Goal: Information Seeking & Learning: Learn about a topic

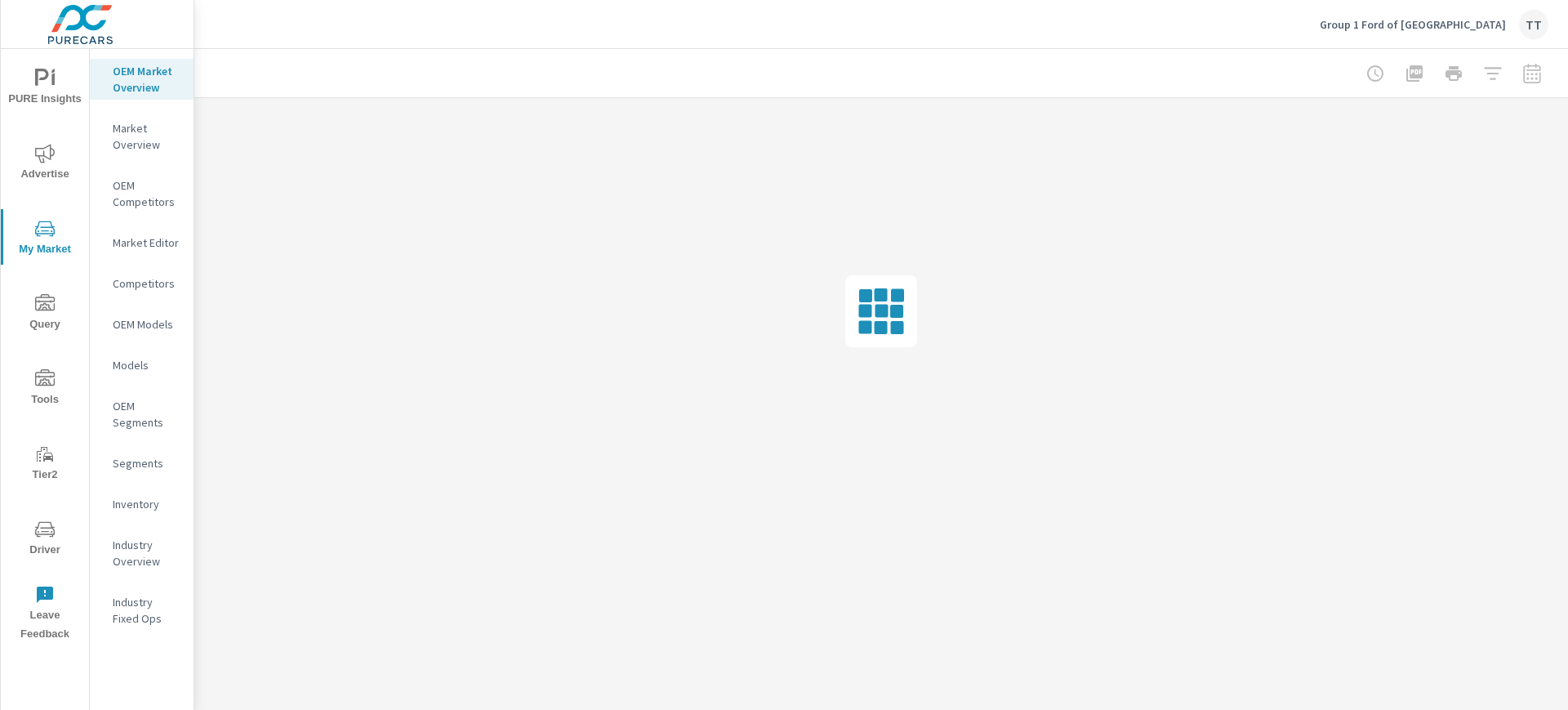
click at [137, 359] on p "Models" at bounding box center [147, 365] width 68 height 16
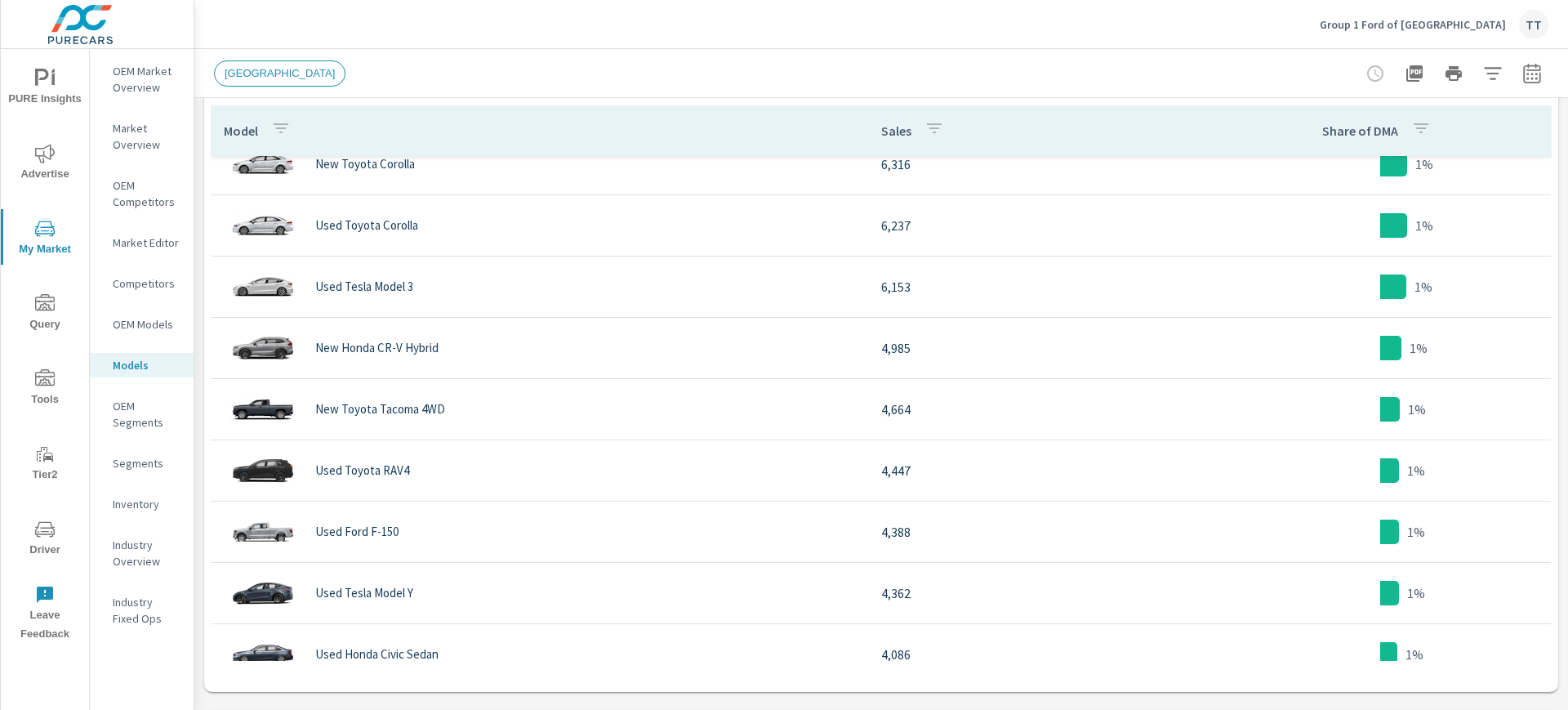
scroll to position [881, 0]
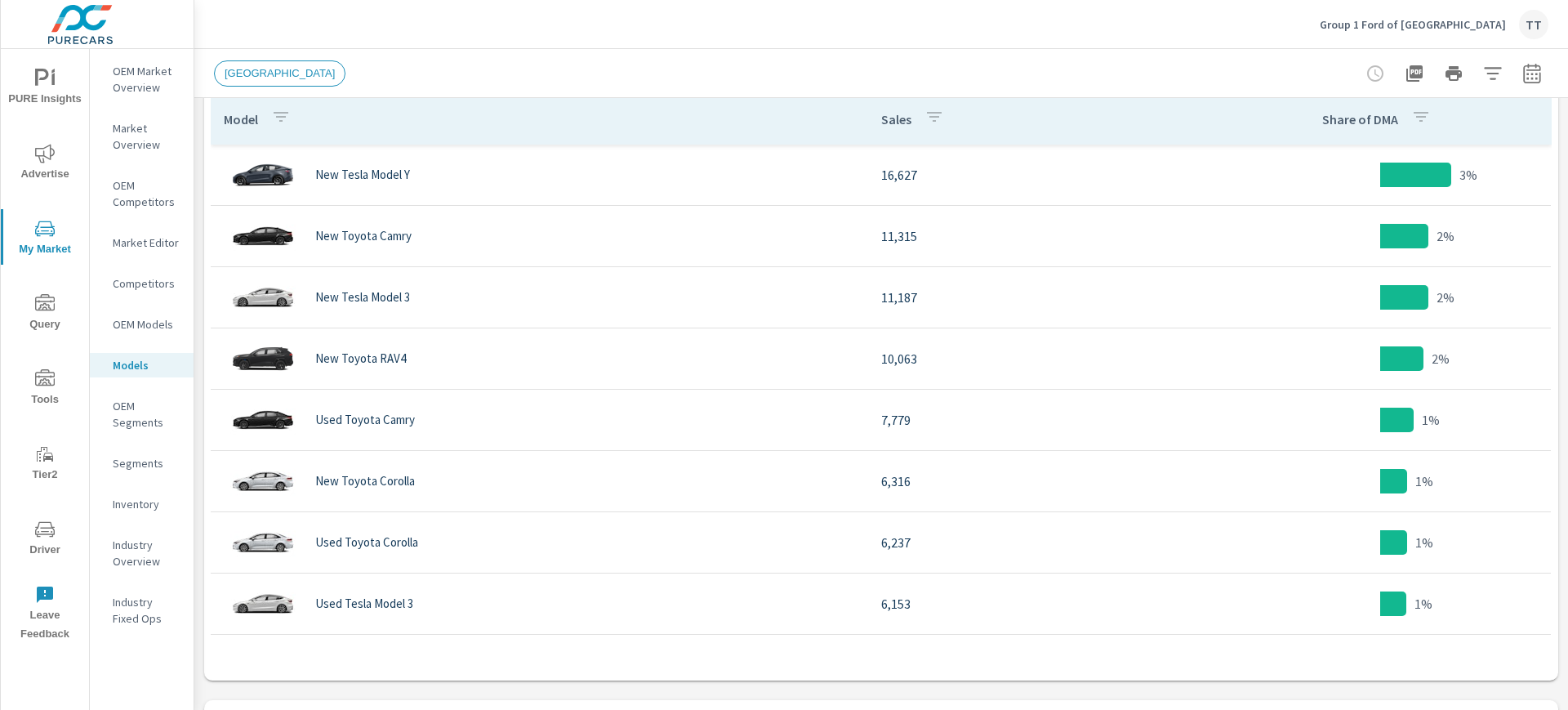
click at [262, 77] on span "[GEOGRAPHIC_DATA]" at bounding box center [280, 73] width 130 height 12
click at [241, 68] on span "[GEOGRAPHIC_DATA]" at bounding box center [280, 73] width 130 height 12
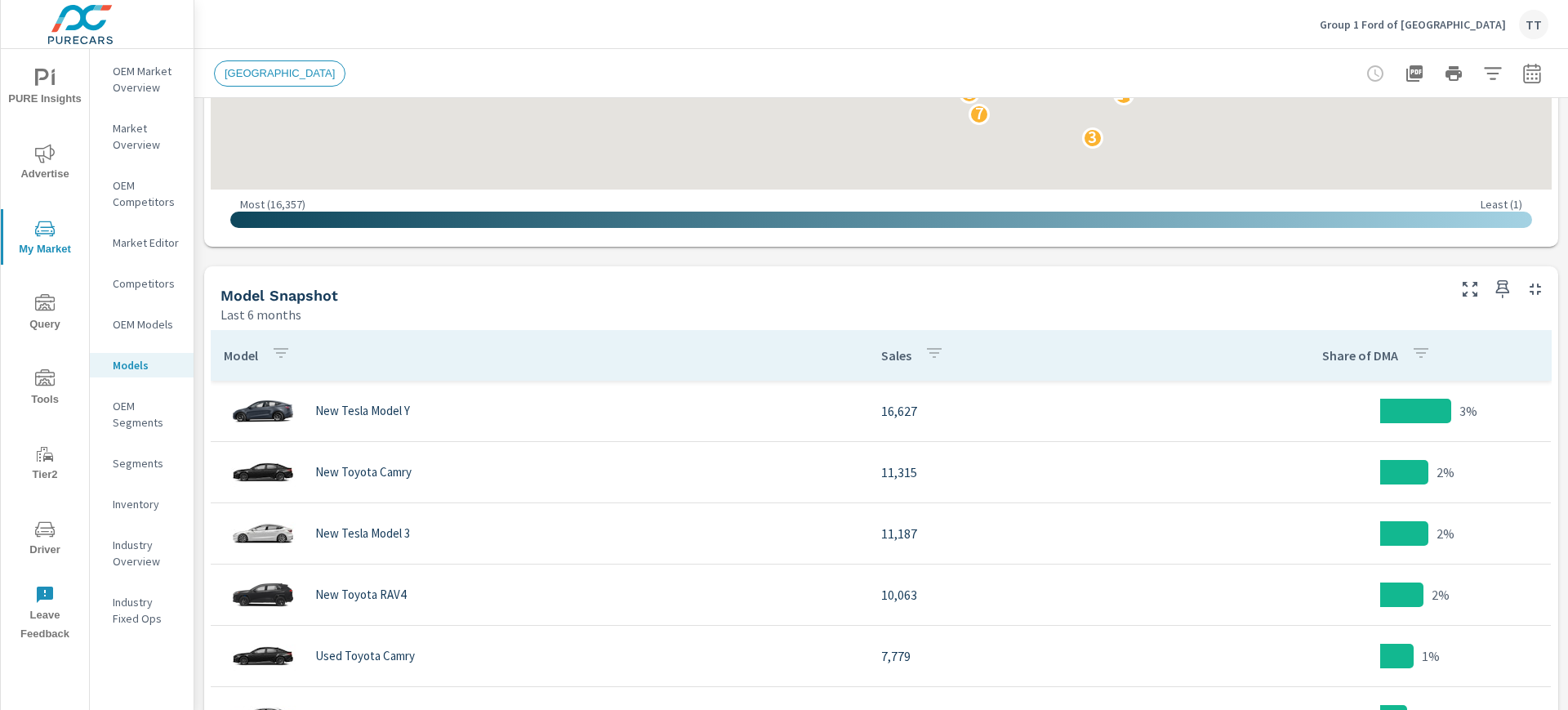
scroll to position [600, 0]
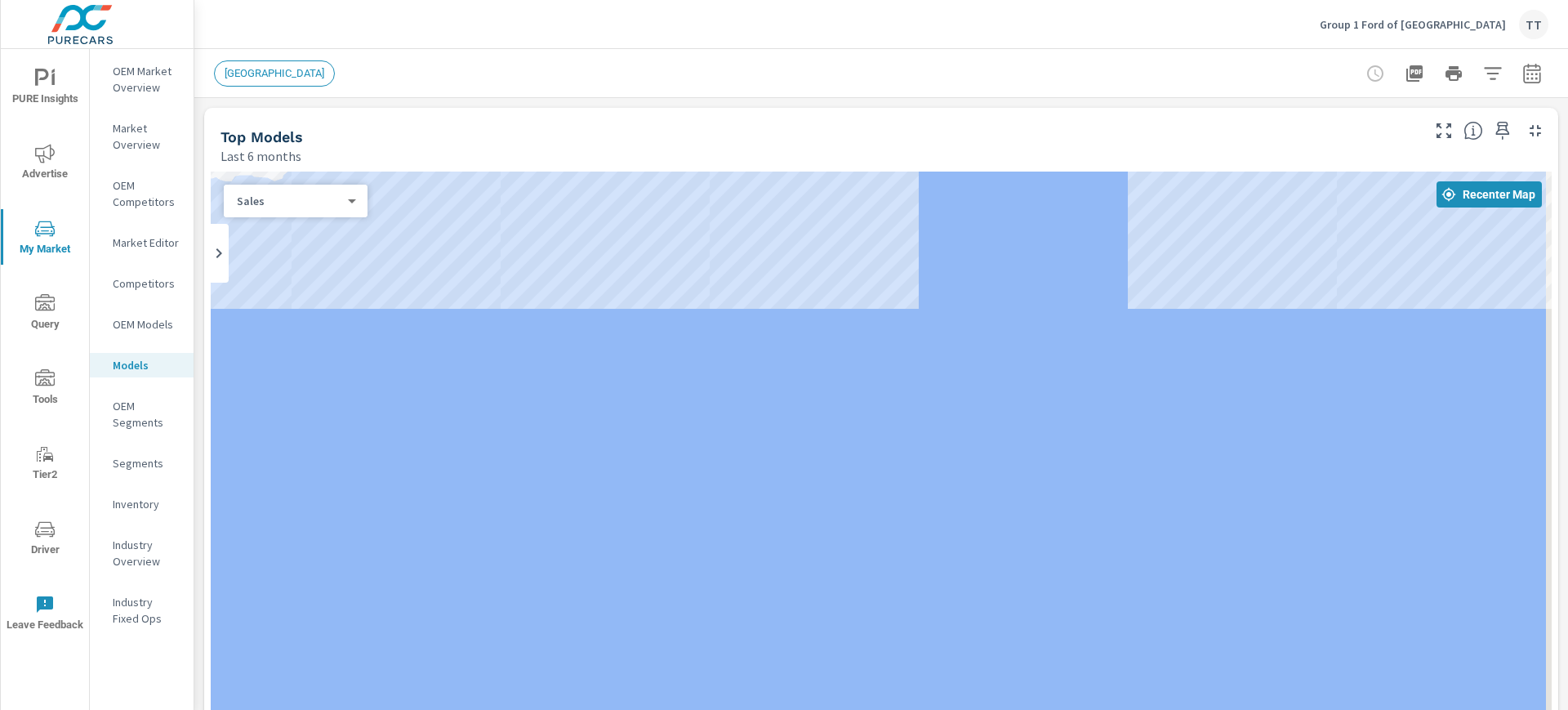
click at [276, 71] on span "[GEOGRAPHIC_DATA]" at bounding box center [275, 73] width 119 height 12
click at [241, 78] on span "[GEOGRAPHIC_DATA]" at bounding box center [275, 73] width 119 height 12
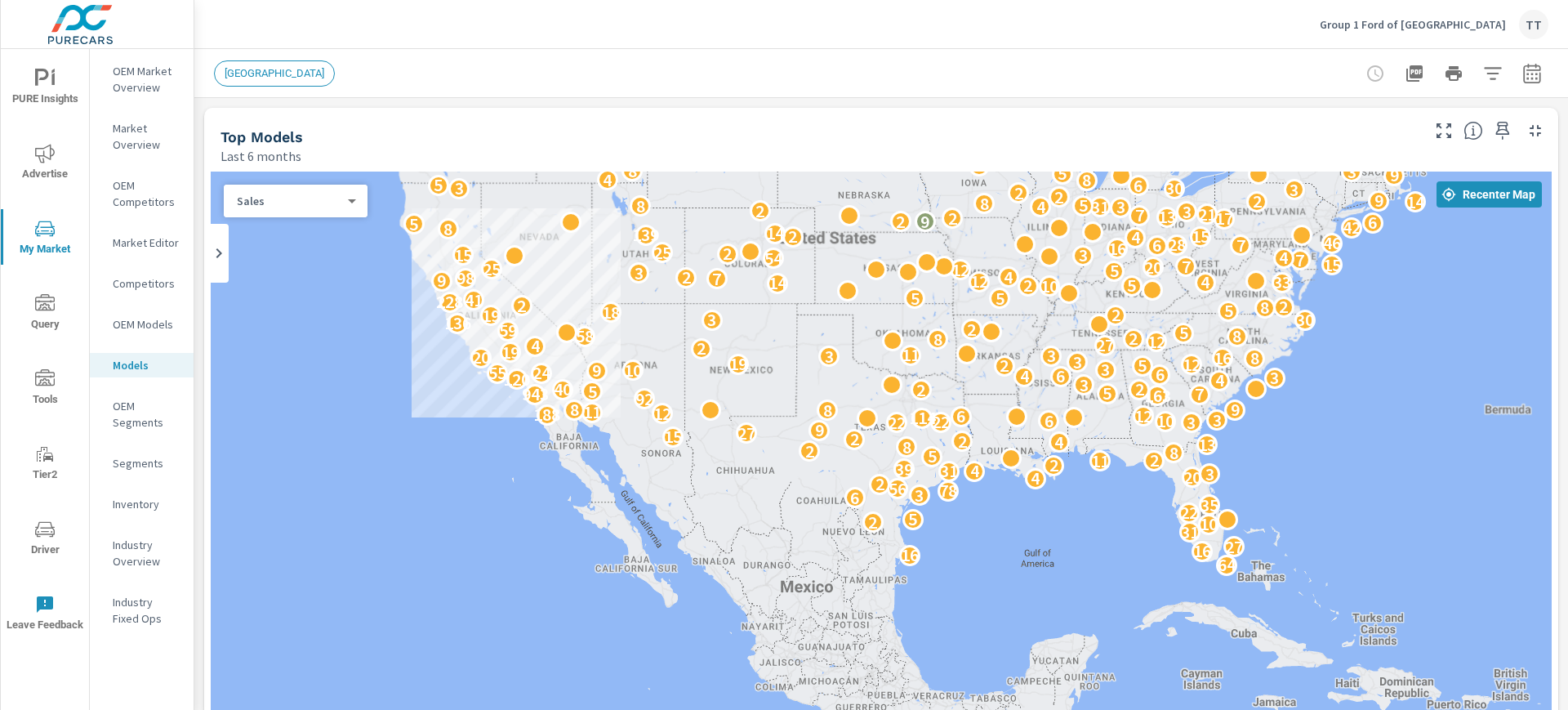
drag, startPoint x: 310, startPoint y: 77, endPoint x: 279, endPoint y: 68, distance: 32.3
click at [310, 77] on div "[GEOGRAPHIC_DATA]" at bounding box center [281, 73] width 134 height 26
click at [271, 67] on span "[GEOGRAPHIC_DATA]" at bounding box center [275, 73] width 119 height 12
click at [1523, 71] on icon "button" at bounding box center [1532, 73] width 20 height 20
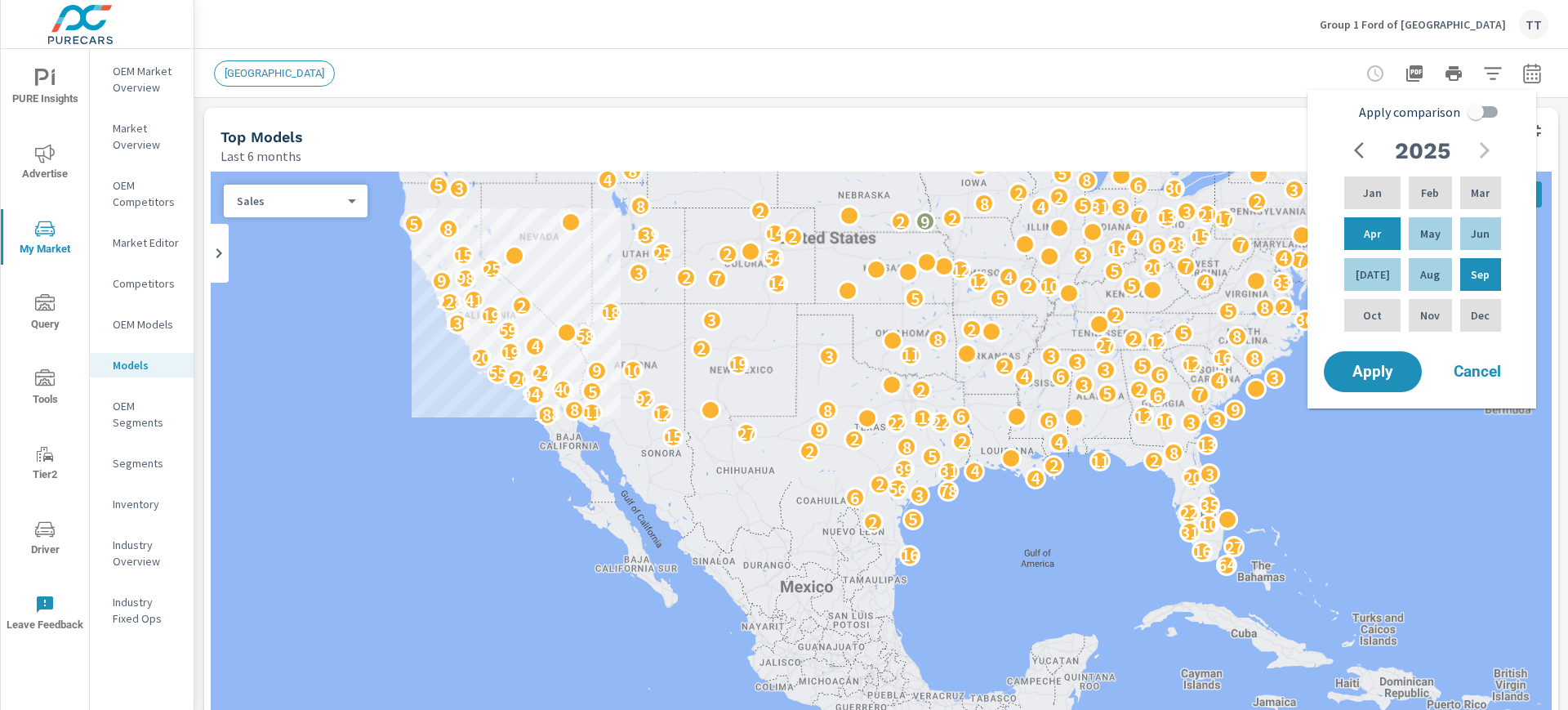
click at [1123, 54] on div "[GEOGRAPHIC_DATA]" at bounding box center [882, 73] width 1335 height 48
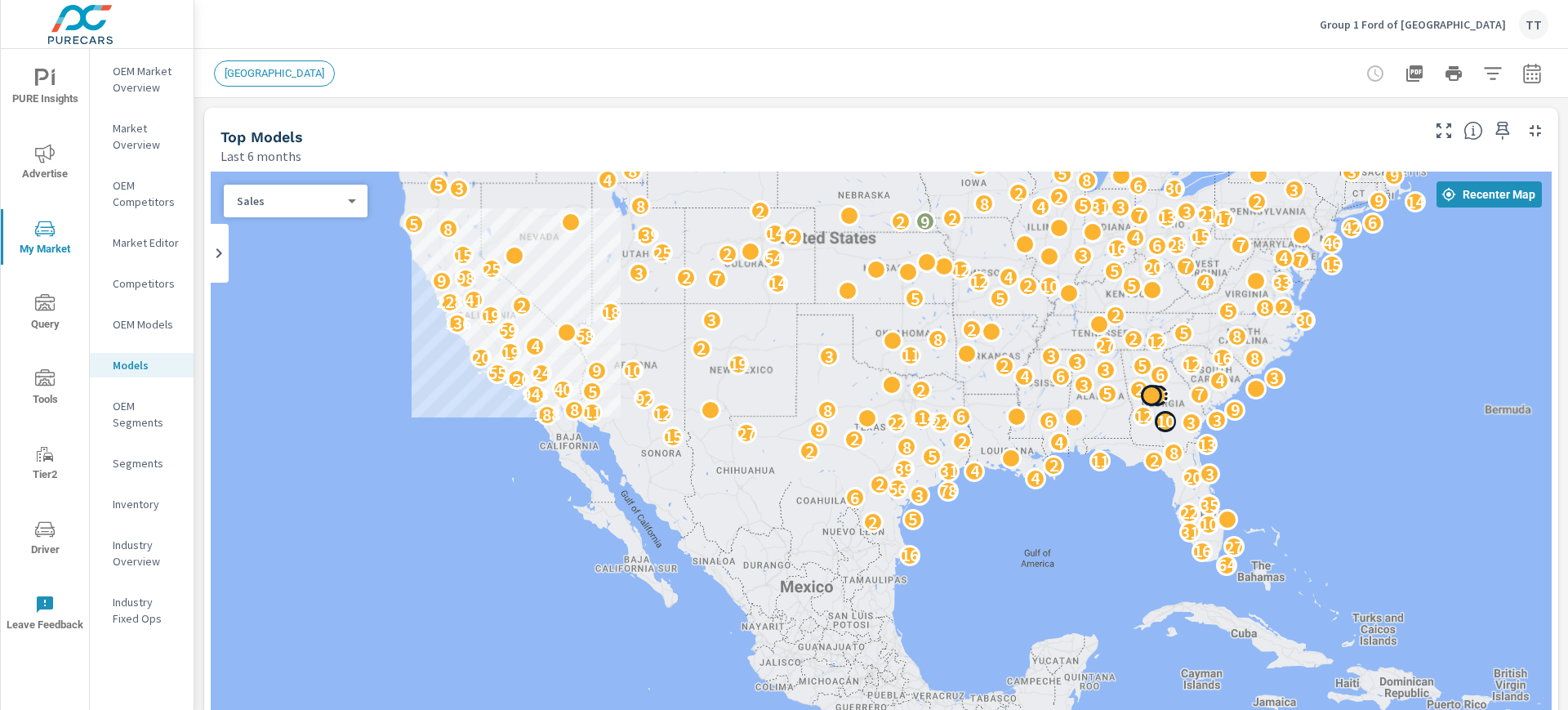
click at [1156, 421] on p "10" at bounding box center [1165, 420] width 18 height 20
click at [1446, 376] on div "64 16 16 27 31 10 2 5 22 35 6 3 78 56 2 4 20 3 31 4 39 2 11 2 5 8 2 8 13 4 2 2 …" at bounding box center [881, 503] width 1341 height 663
click at [1441, 200] on icon "button" at bounding box center [1448, 194] width 14 height 14
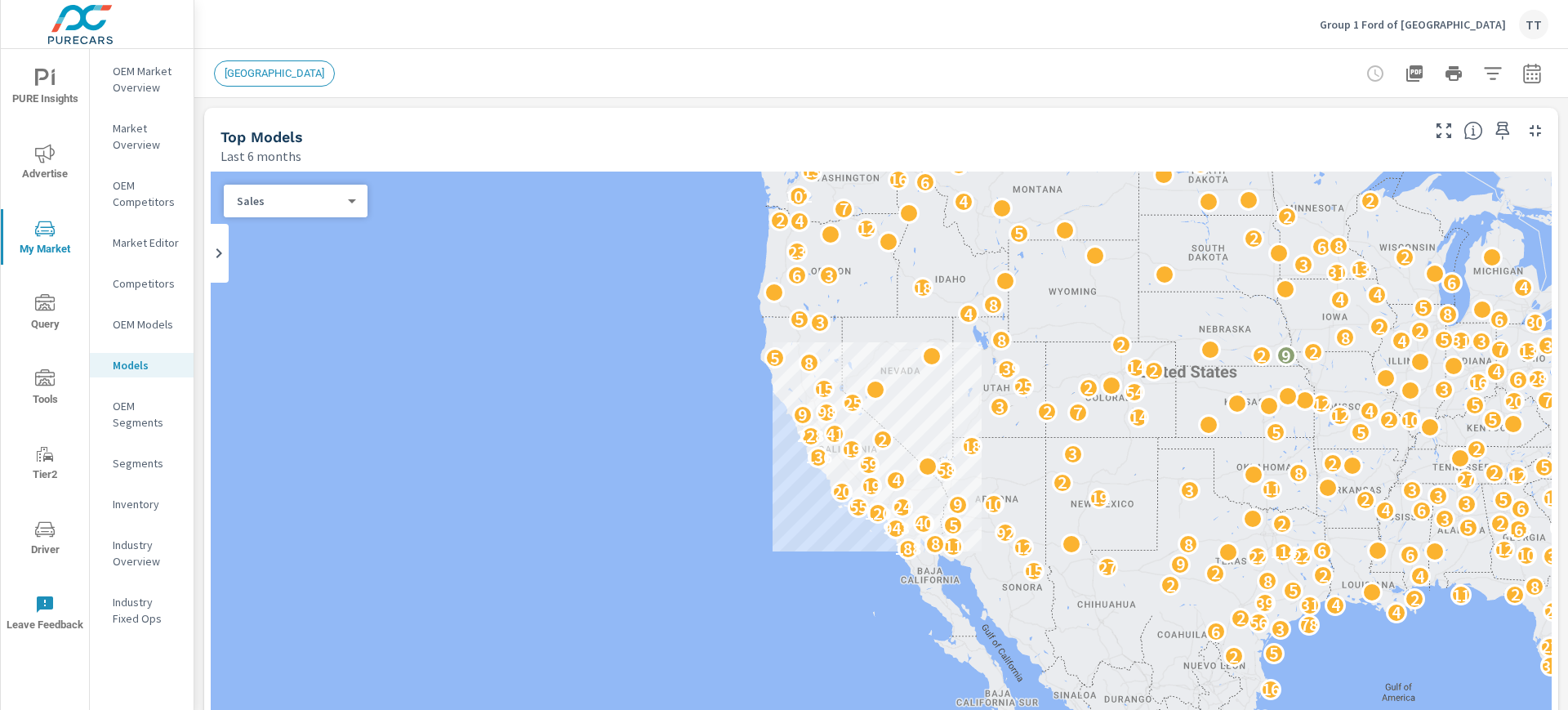
click at [289, 77] on span "[GEOGRAPHIC_DATA]" at bounding box center [275, 73] width 119 height 12
click at [130, 332] on p "OEM Models" at bounding box center [147, 324] width 68 height 16
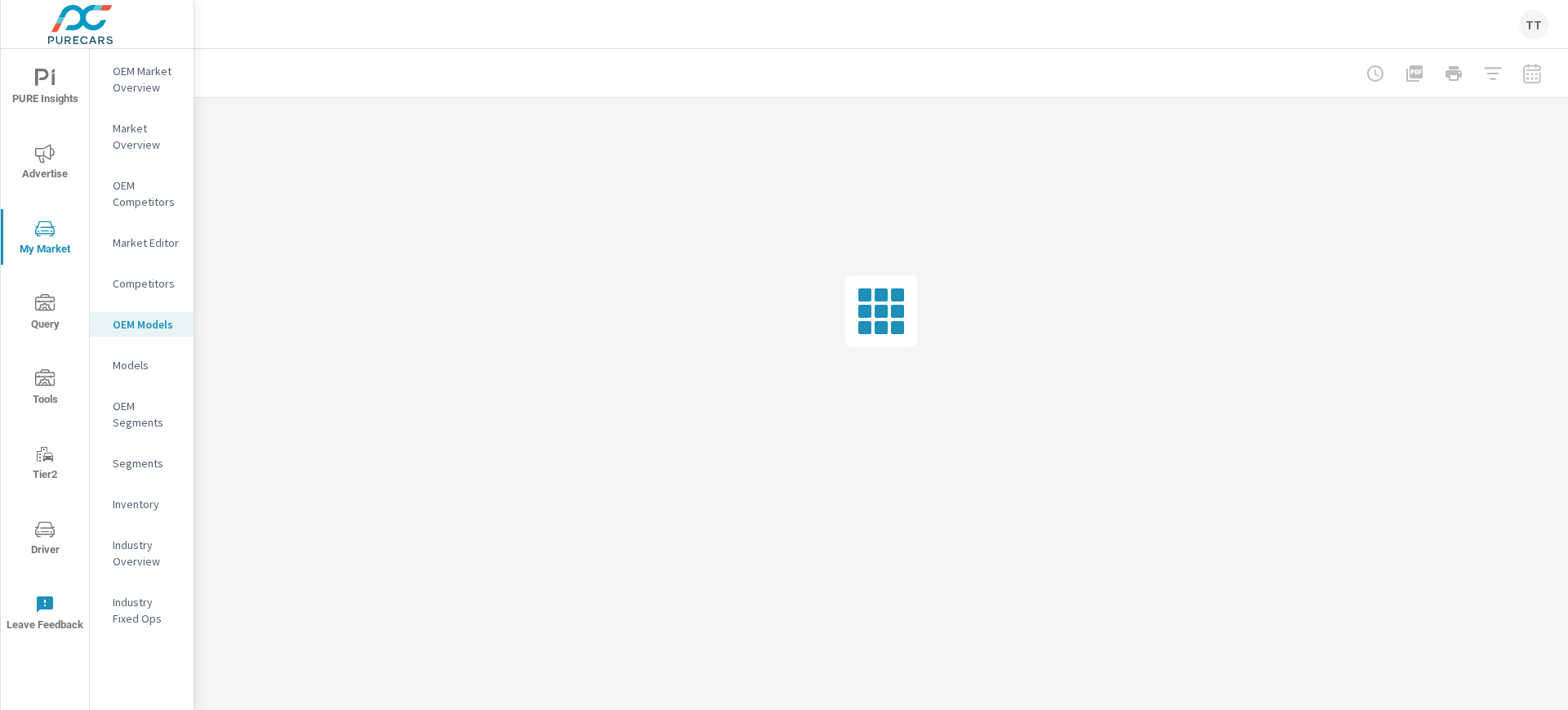
click at [130, 332] on p "OEM Models" at bounding box center [147, 324] width 68 height 16
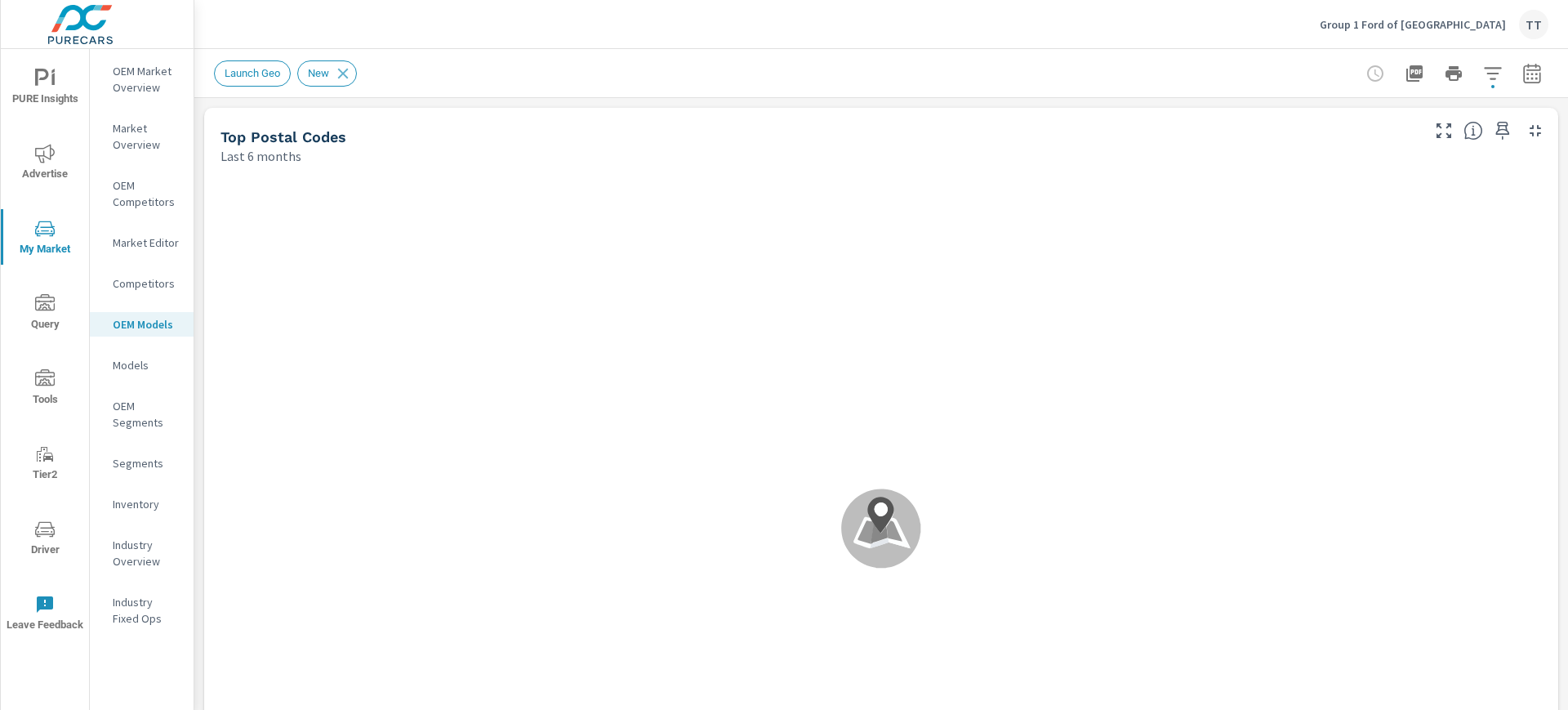
click at [259, 78] on span "Launch Geo" at bounding box center [253, 73] width 75 height 12
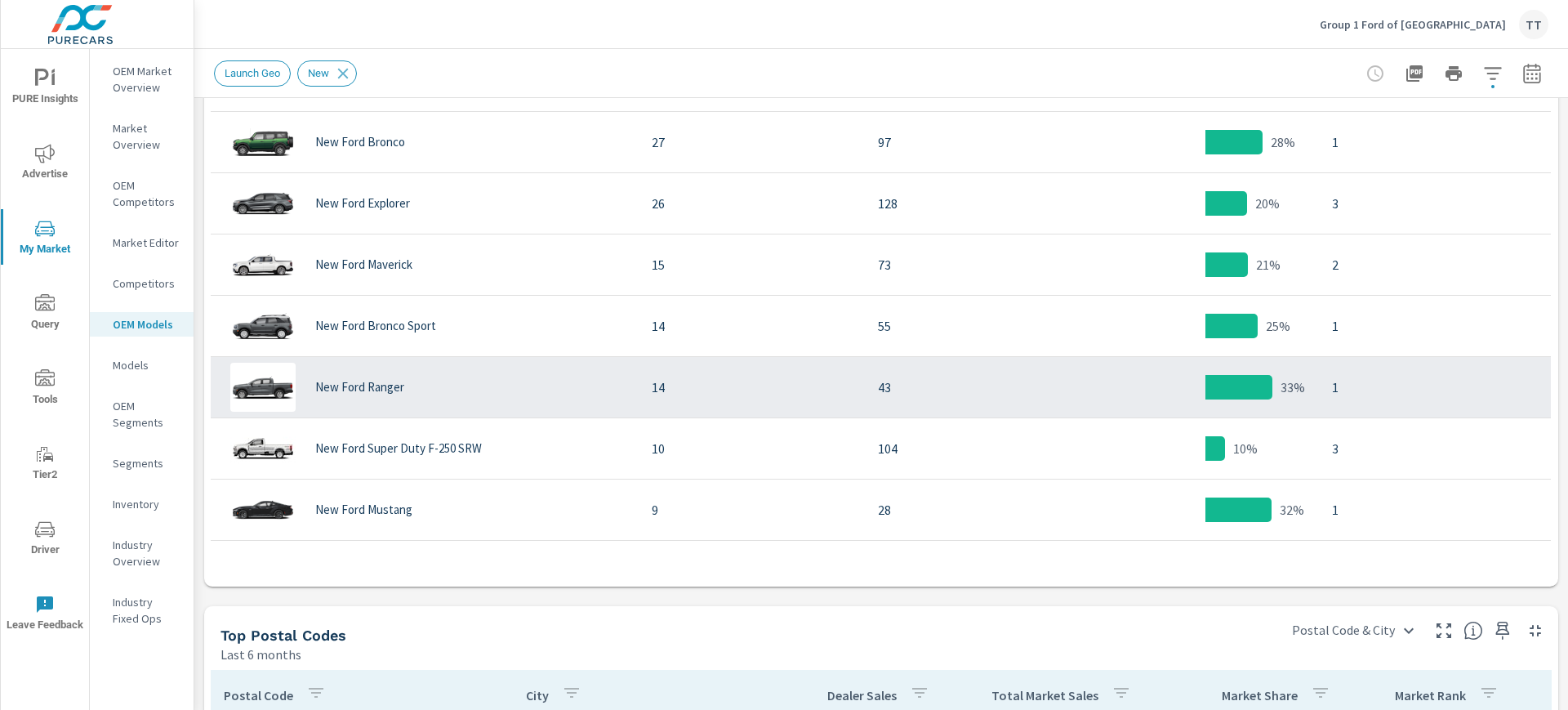
scroll to position [1054, 0]
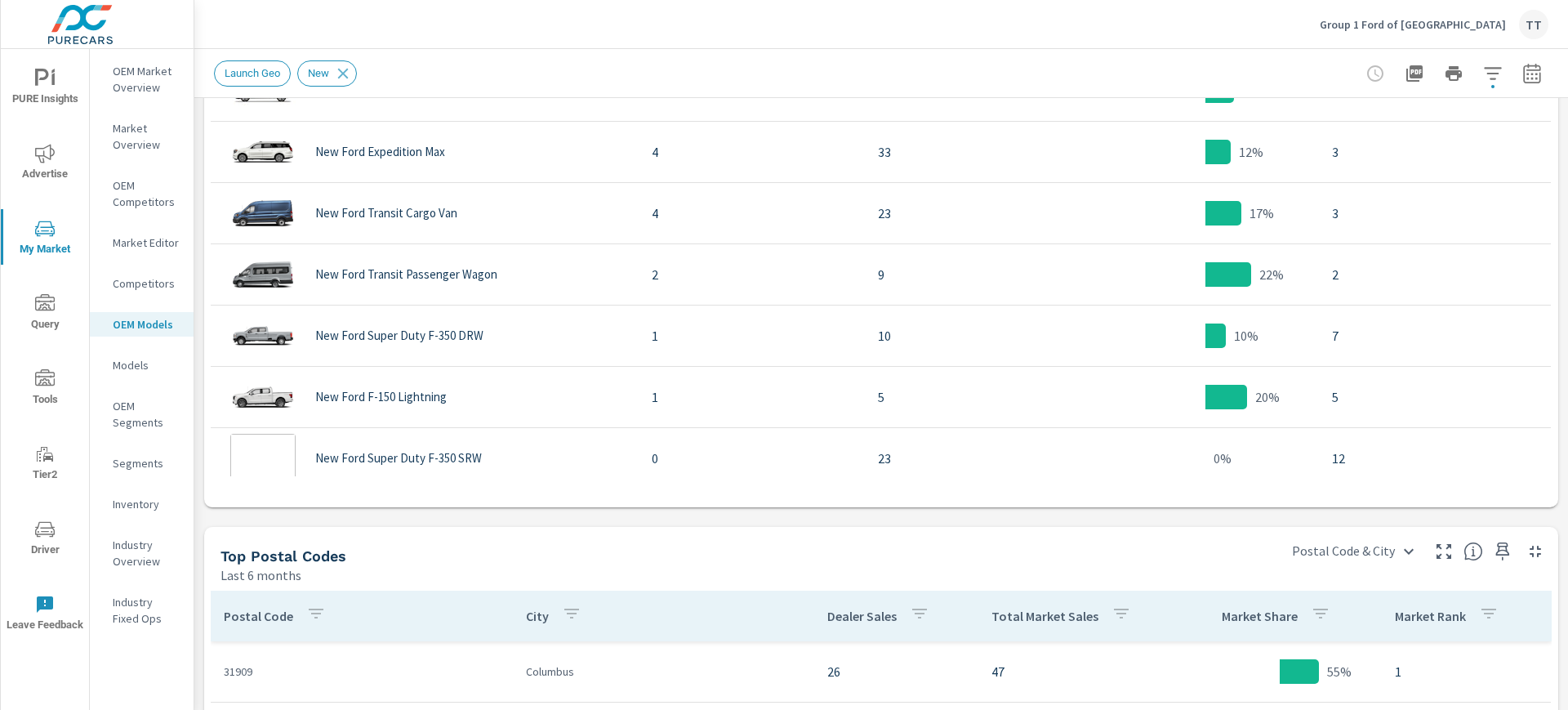
scroll to position [542, 0]
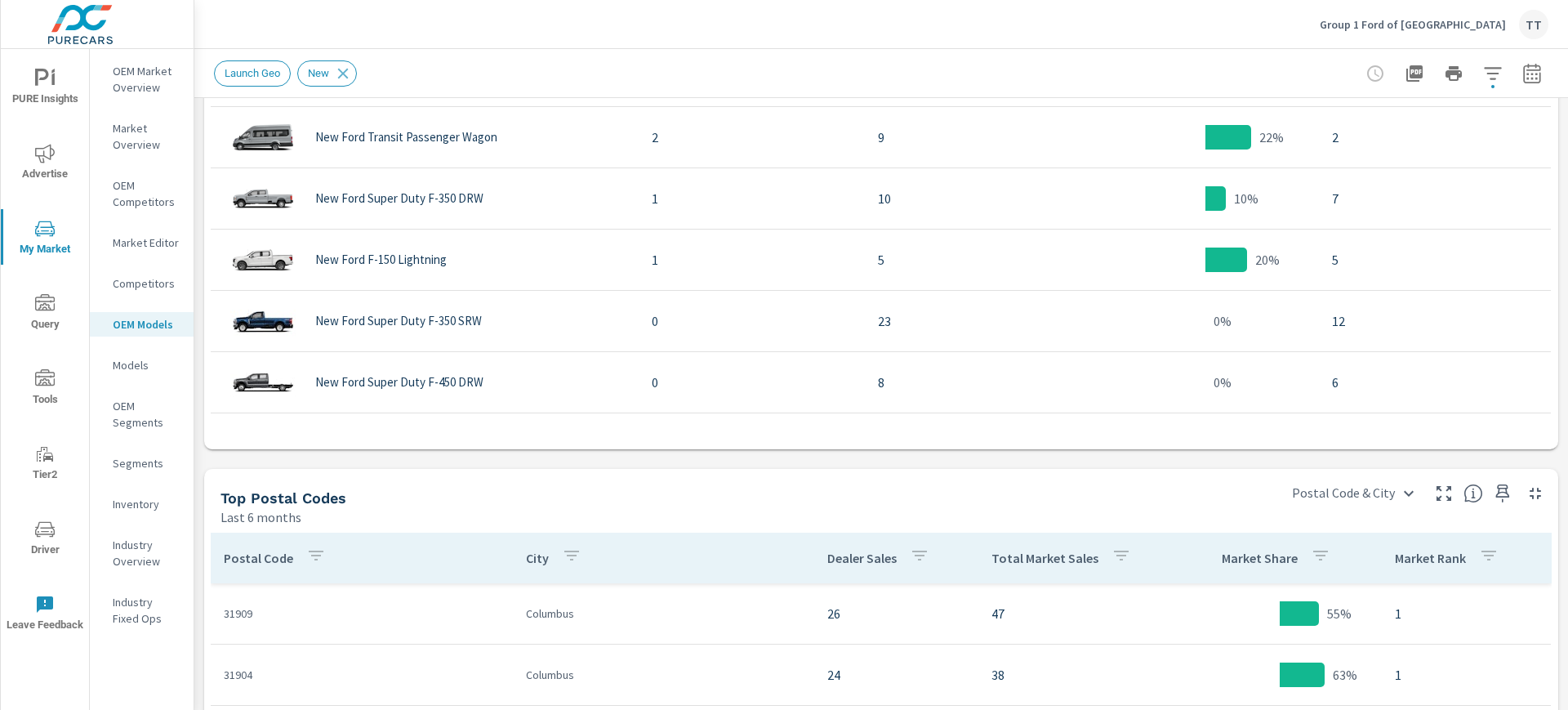
scroll to position [1531, 0]
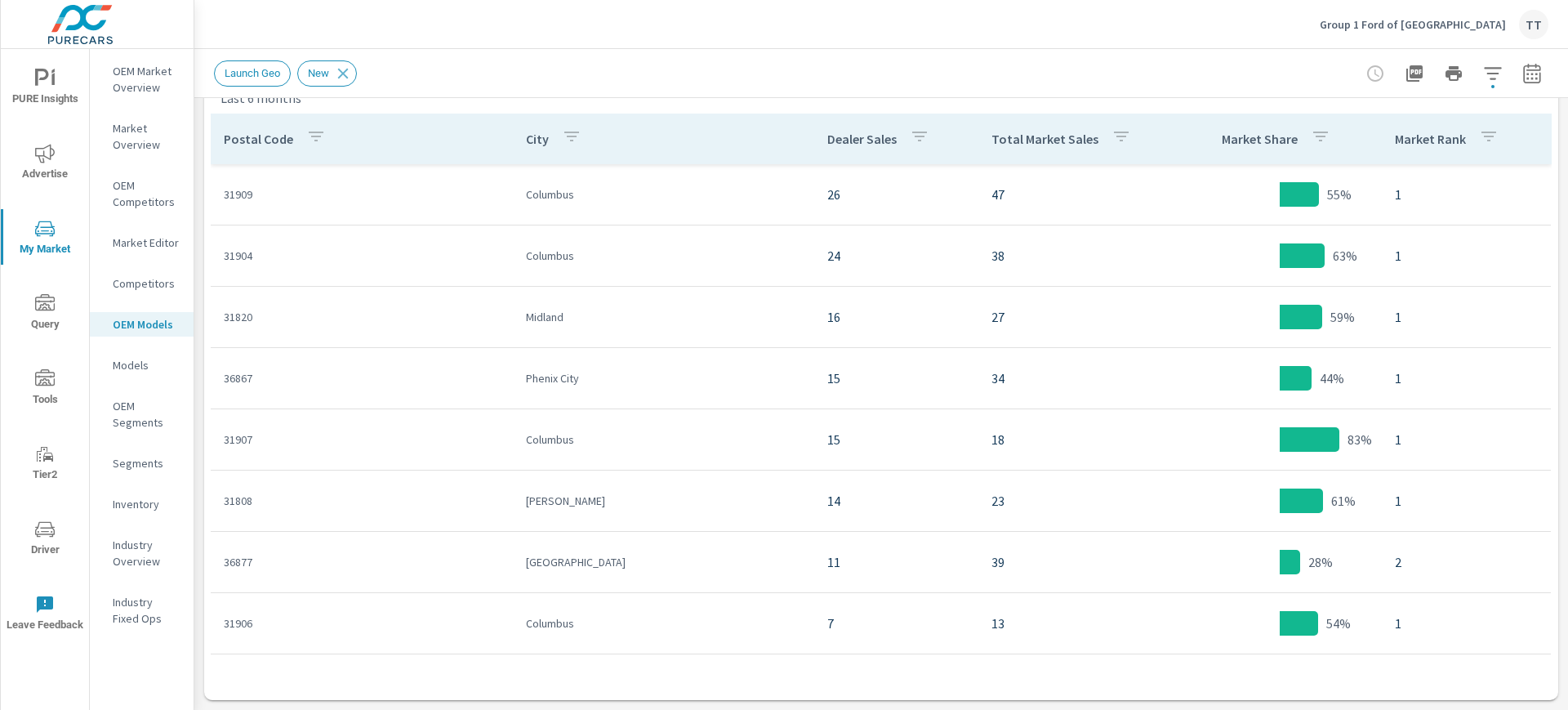
click at [150, 509] on p "Inventory" at bounding box center [147, 503] width 68 height 16
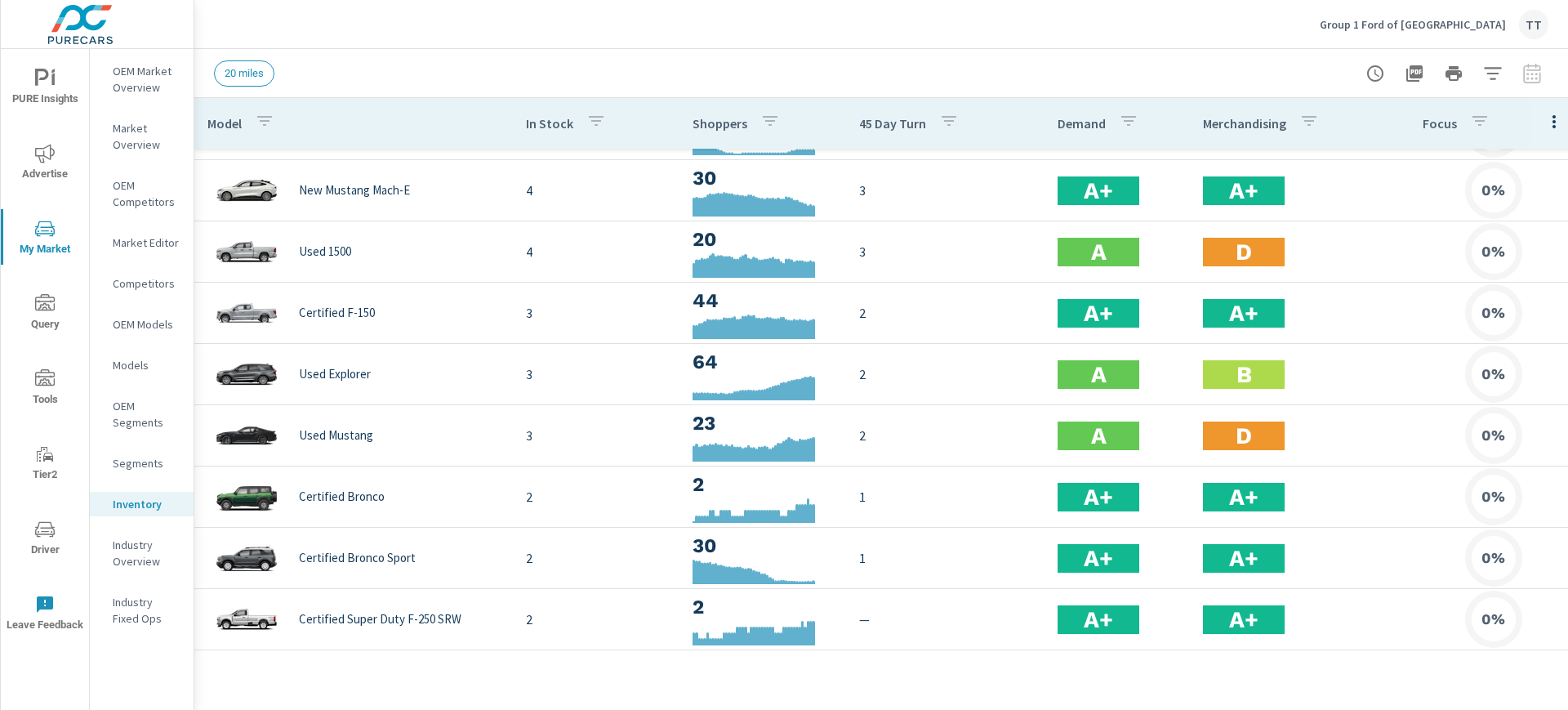
scroll to position [140, 0]
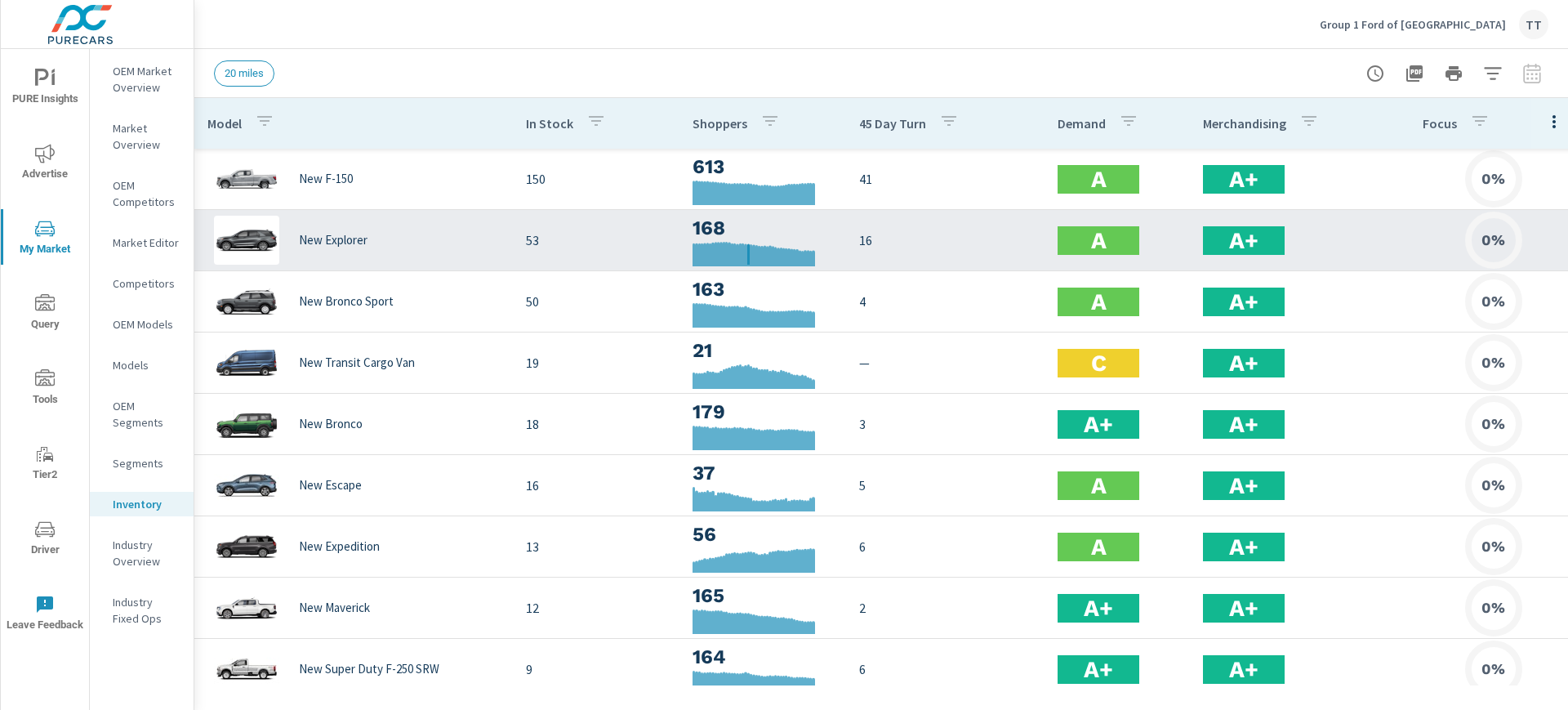
click at [747, 251] on div at bounding box center [748, 255] width 3 height 23
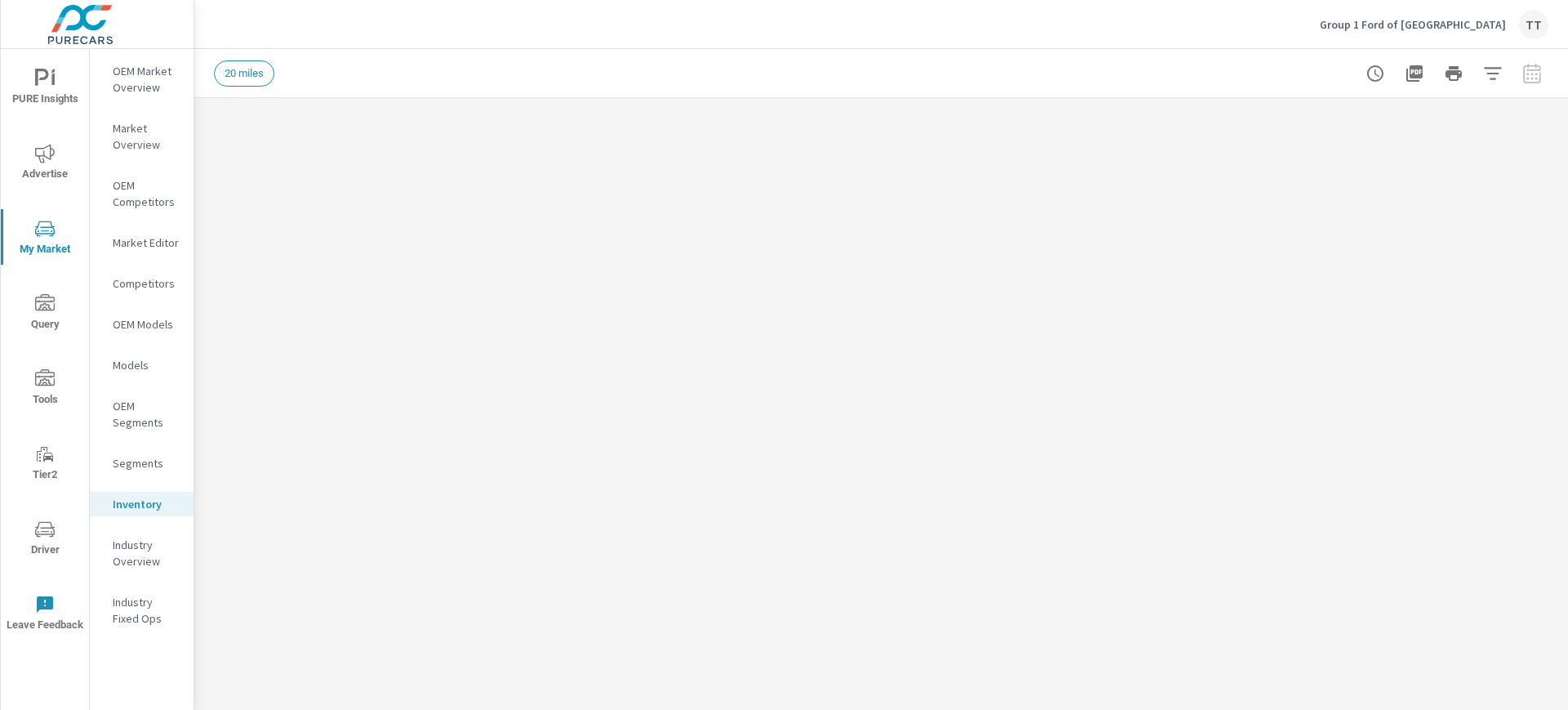
scroll to position [122, 0]
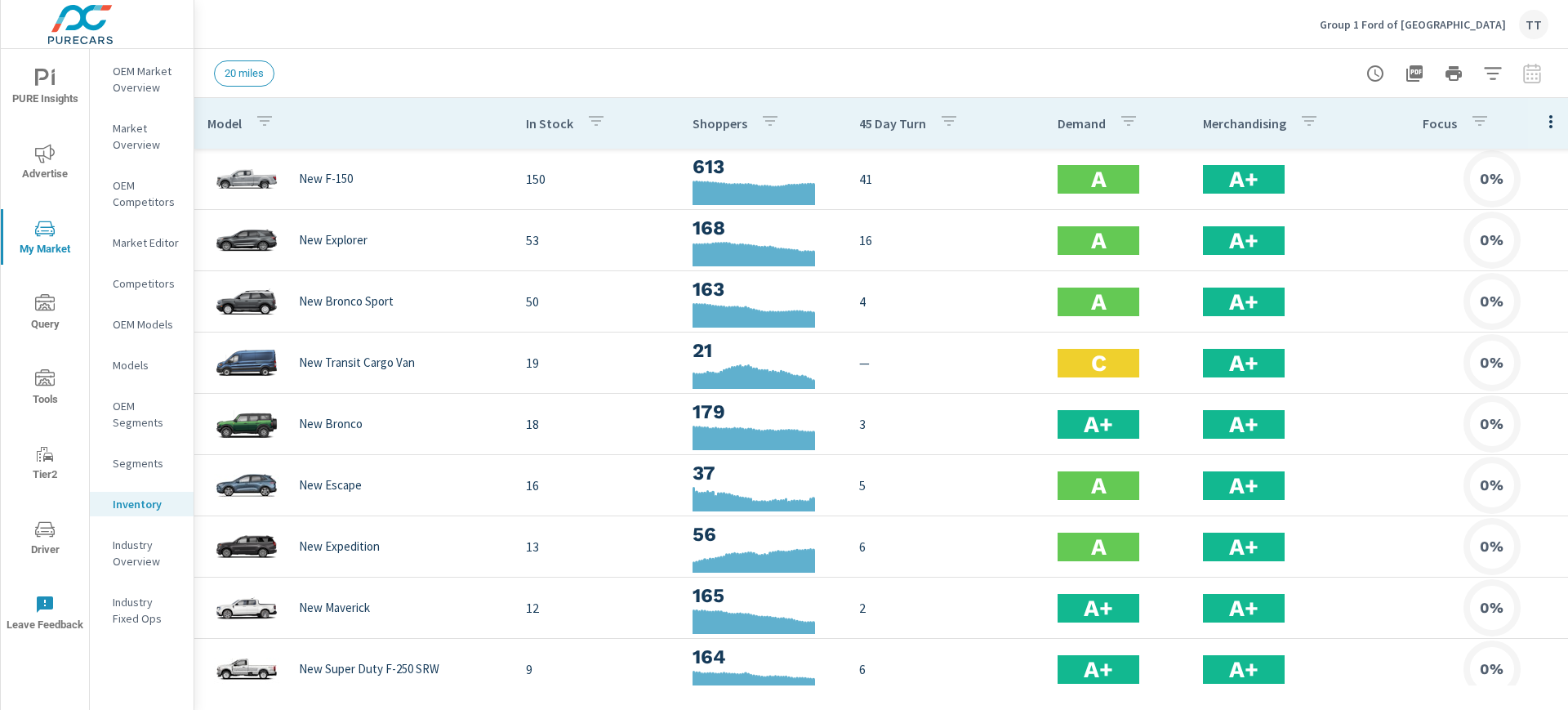
click at [269, 116] on icon "button" at bounding box center [264, 121] width 20 height 20
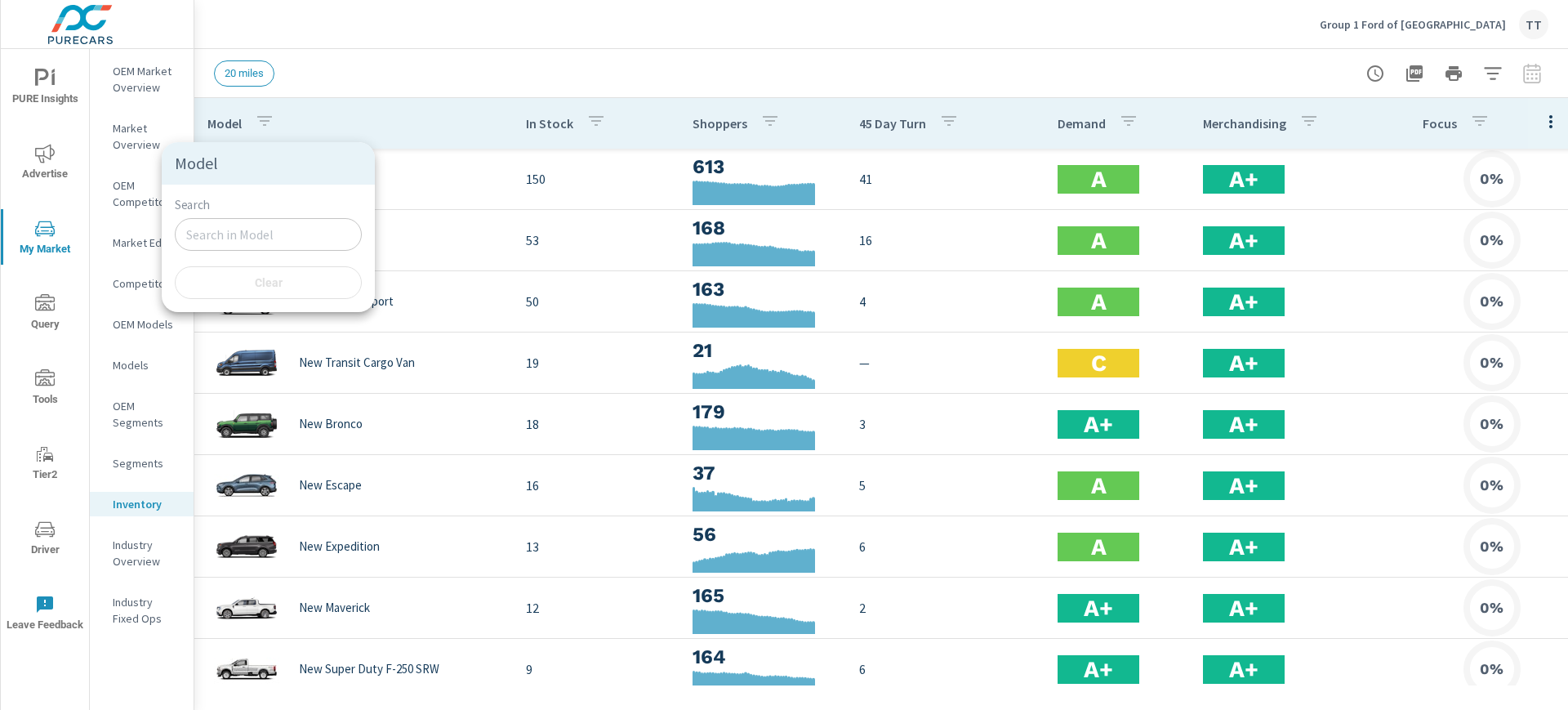
click at [240, 226] on input "Search" at bounding box center [269, 234] width 187 height 32
click at [421, 76] on div at bounding box center [784, 355] width 1568 height 710
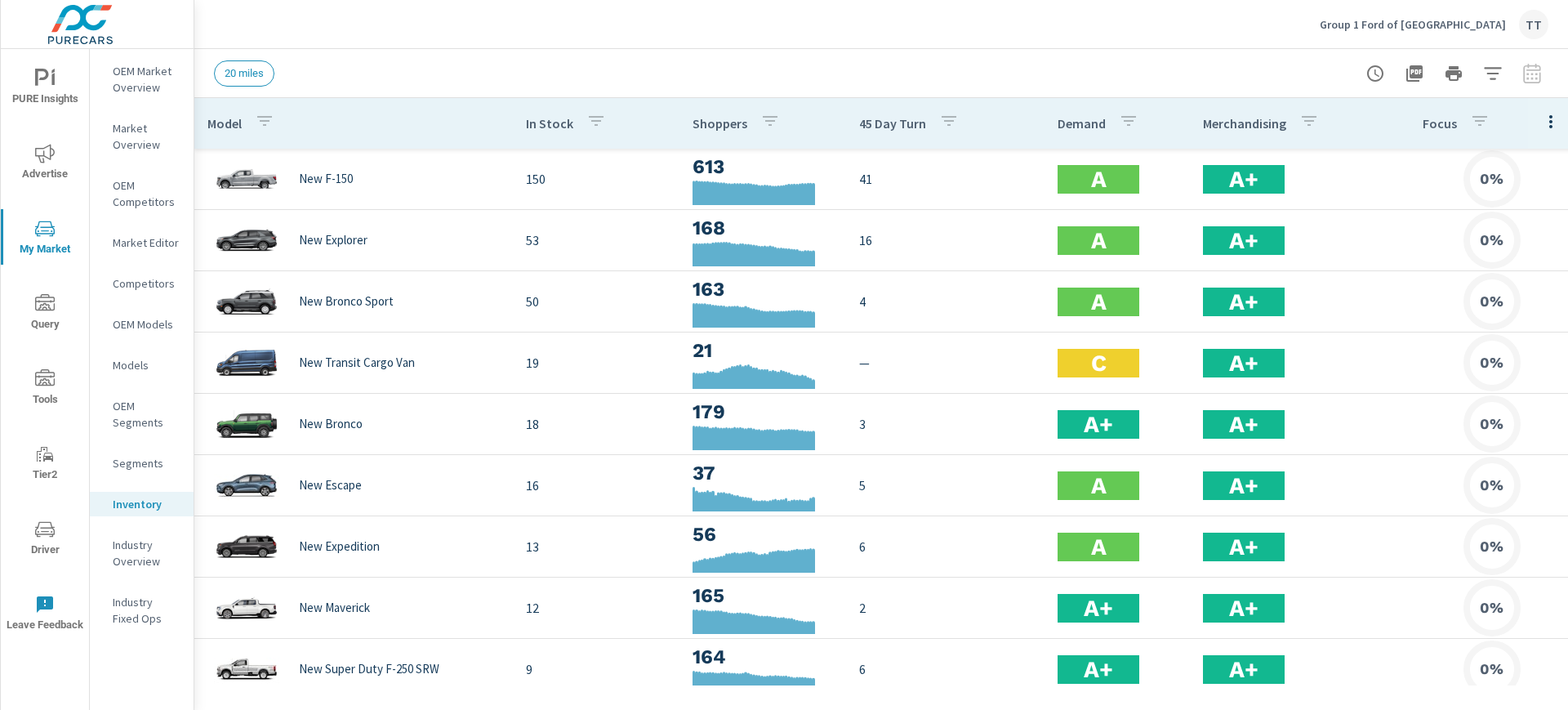
click at [906, 125] on p "45 Day Turn" at bounding box center [893, 122] width 67 height 16
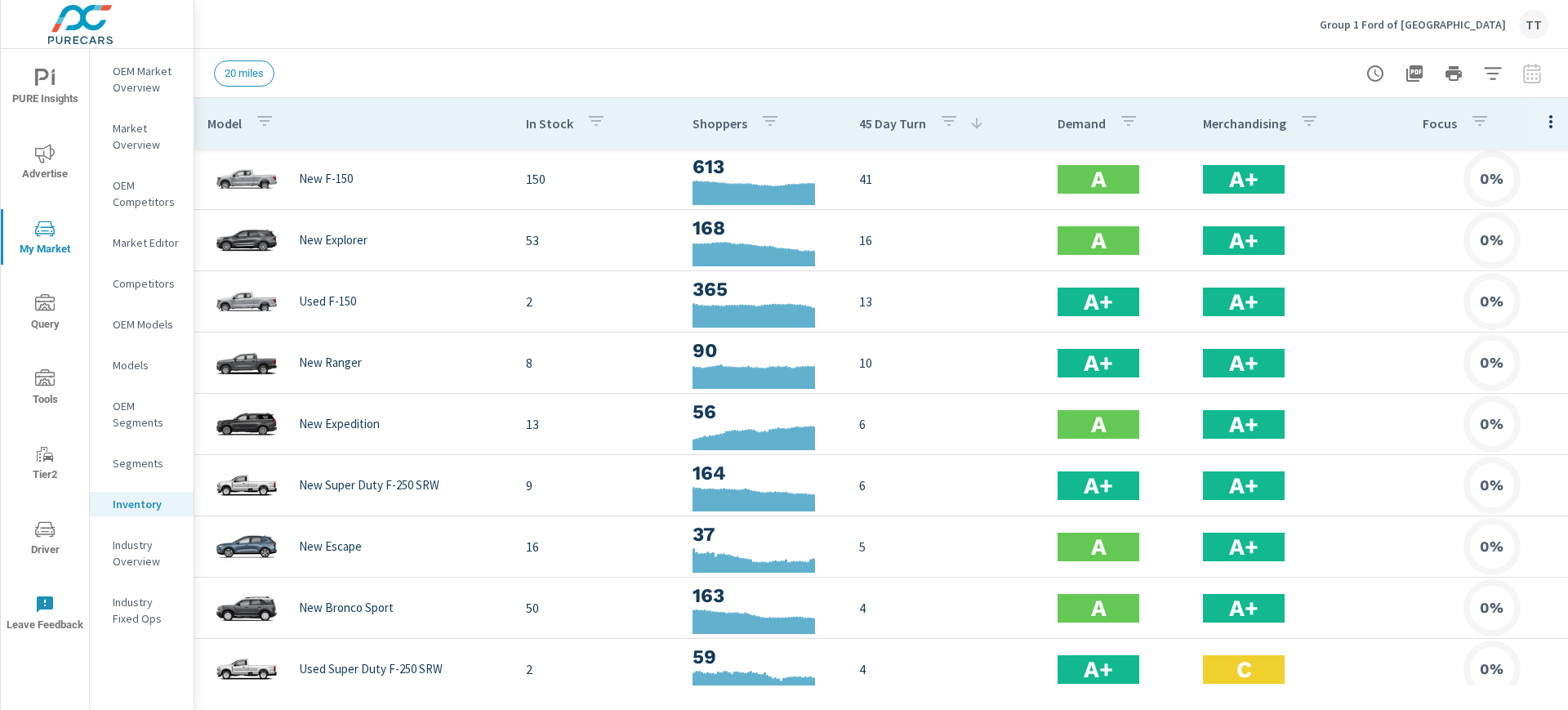
click at [927, 128] on div "45 Day Turn" at bounding box center [923, 123] width 126 height 37
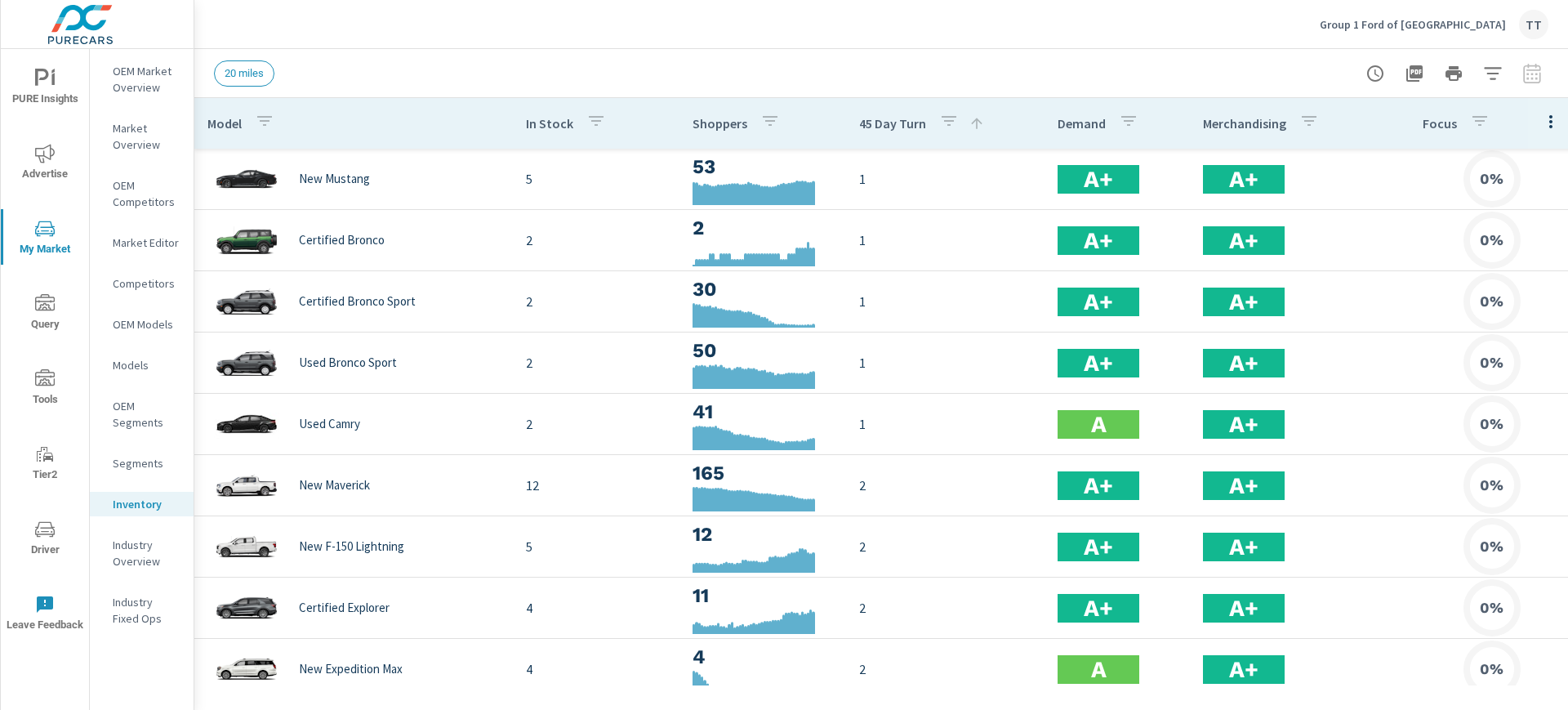
click at [918, 125] on p "45 Day Turn" at bounding box center [893, 122] width 67 height 16
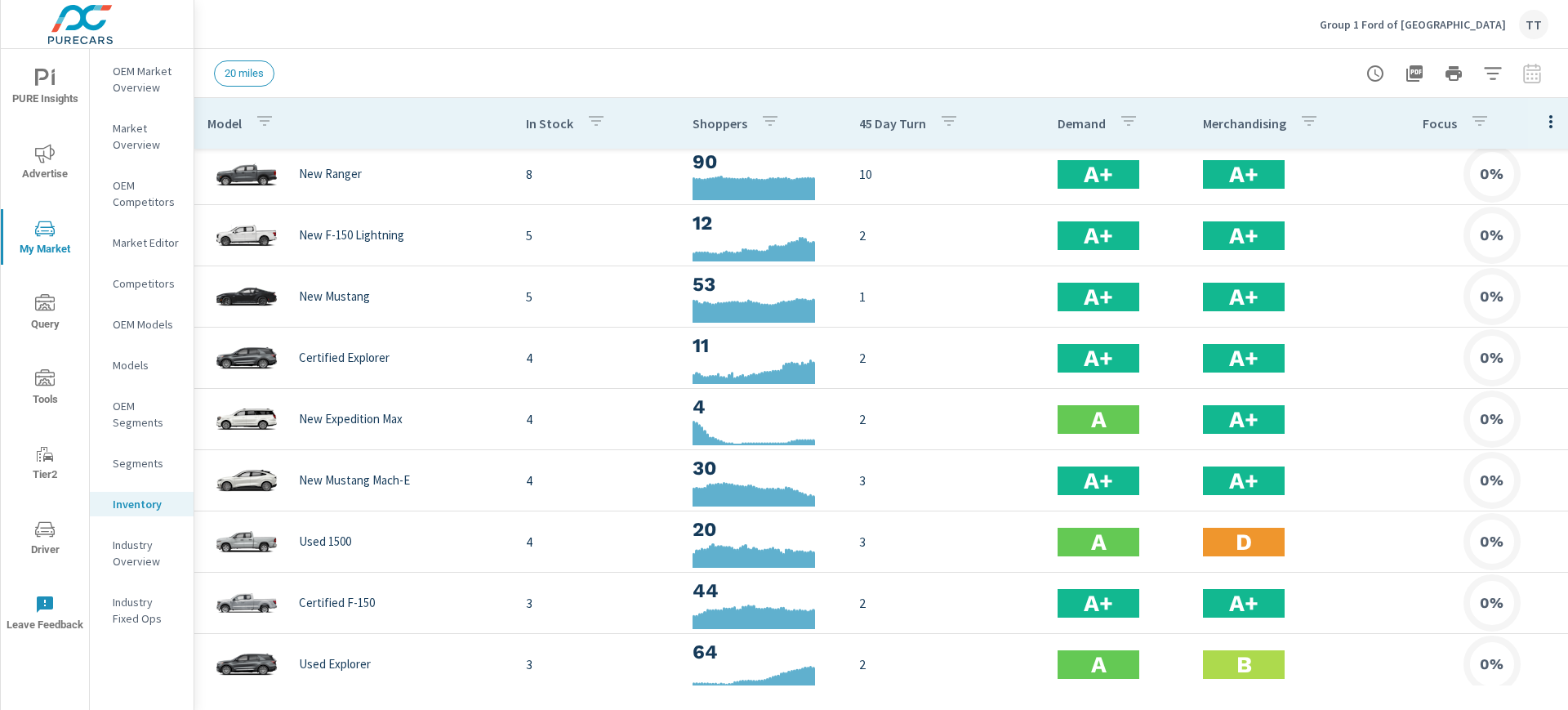
scroll to position [125, 0]
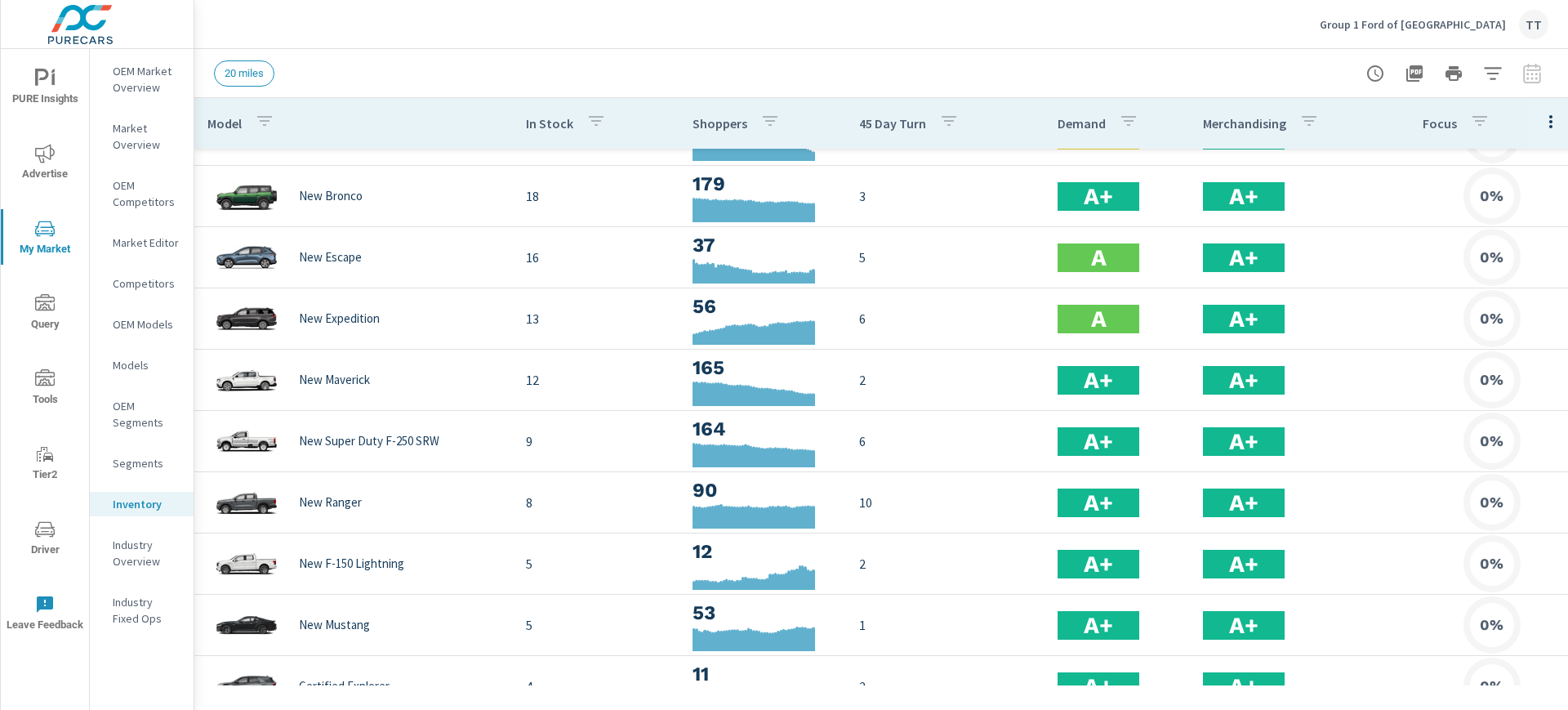
scroll to position [66, 0]
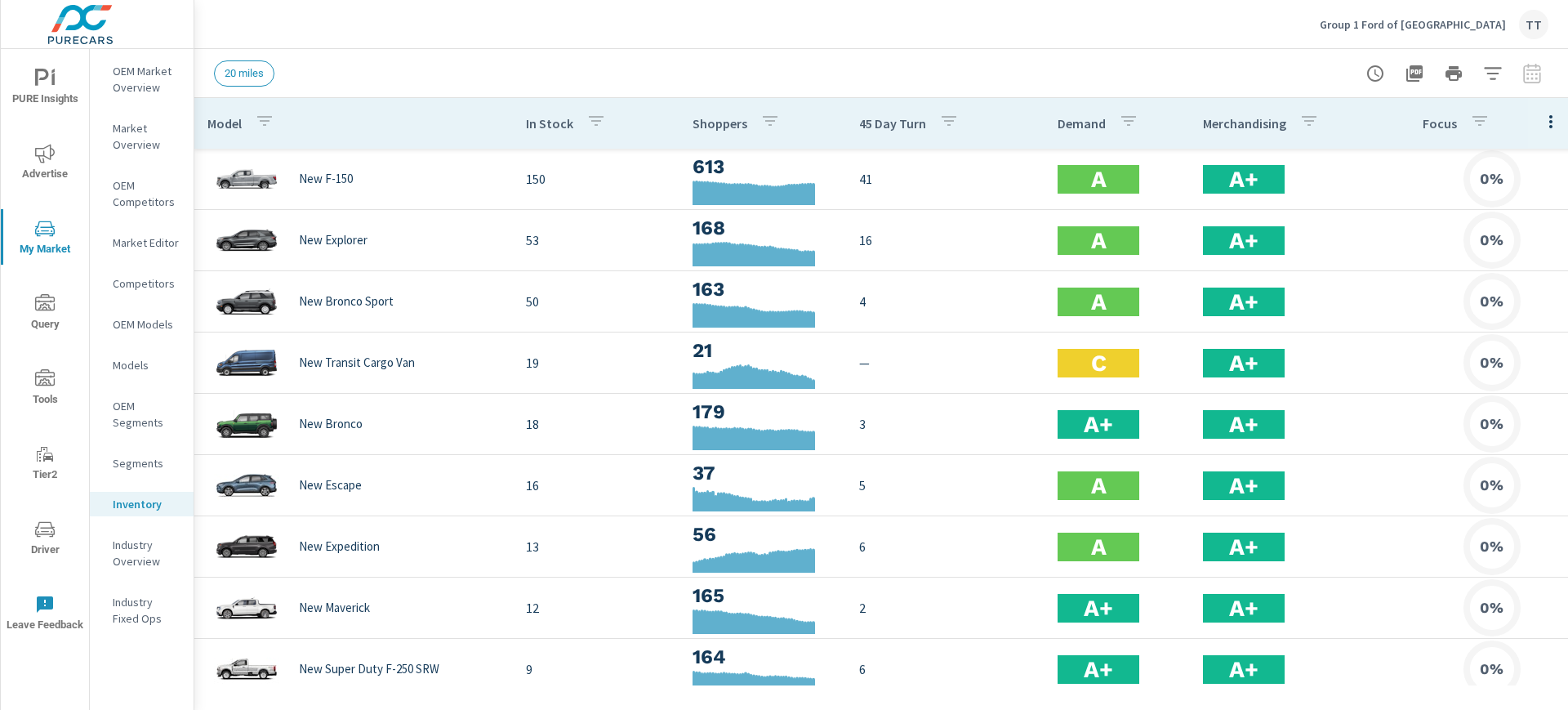
scroll to position [1, 0]
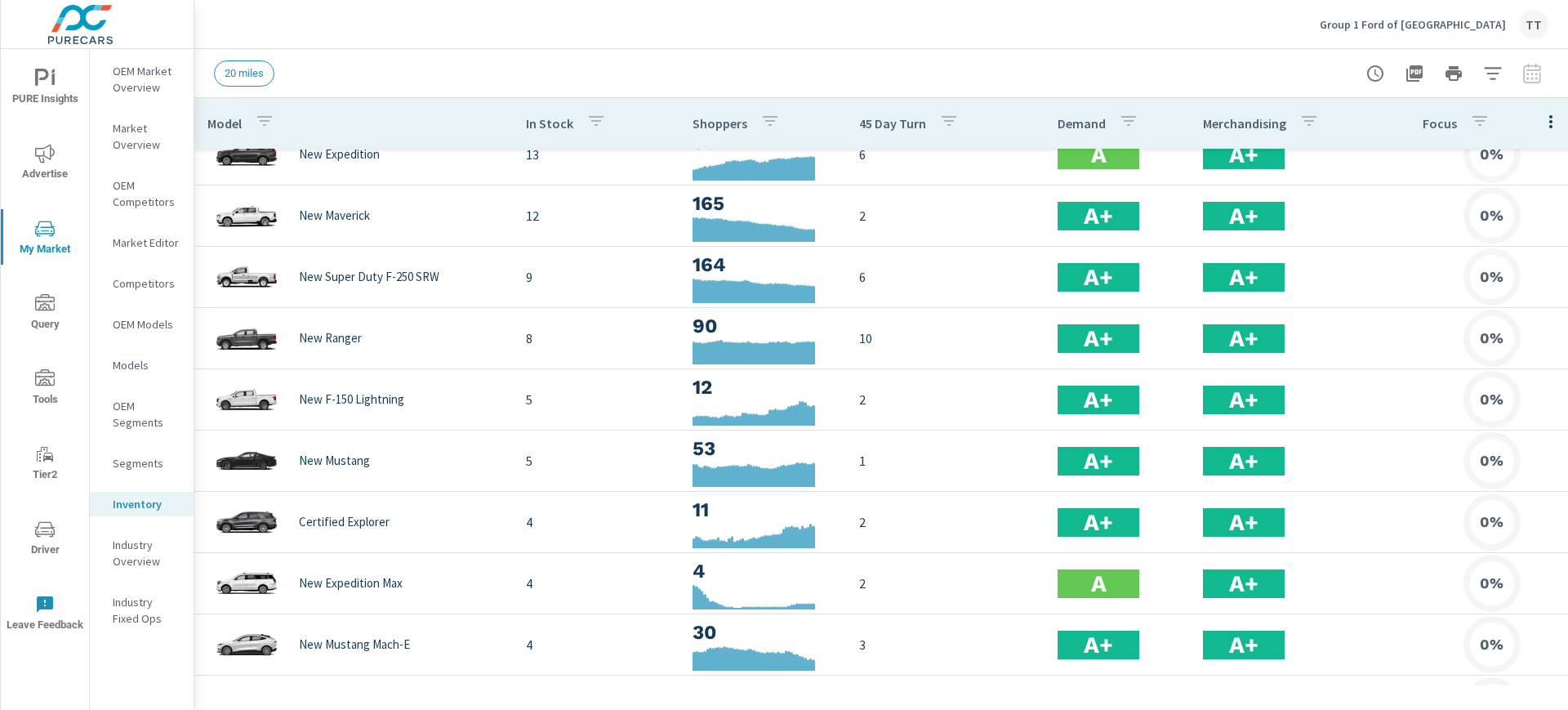
scroll to position [483, 0]
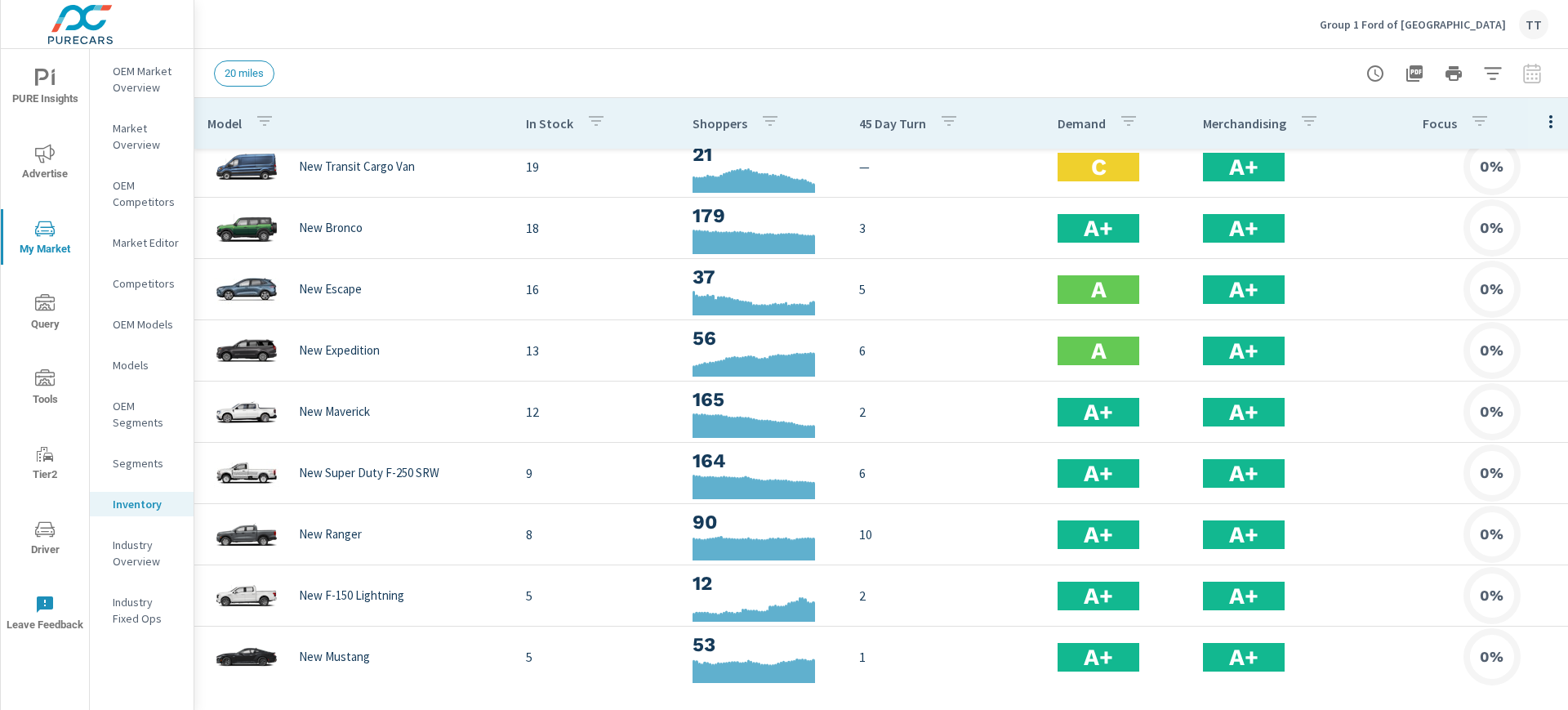
scroll to position [219, 0]
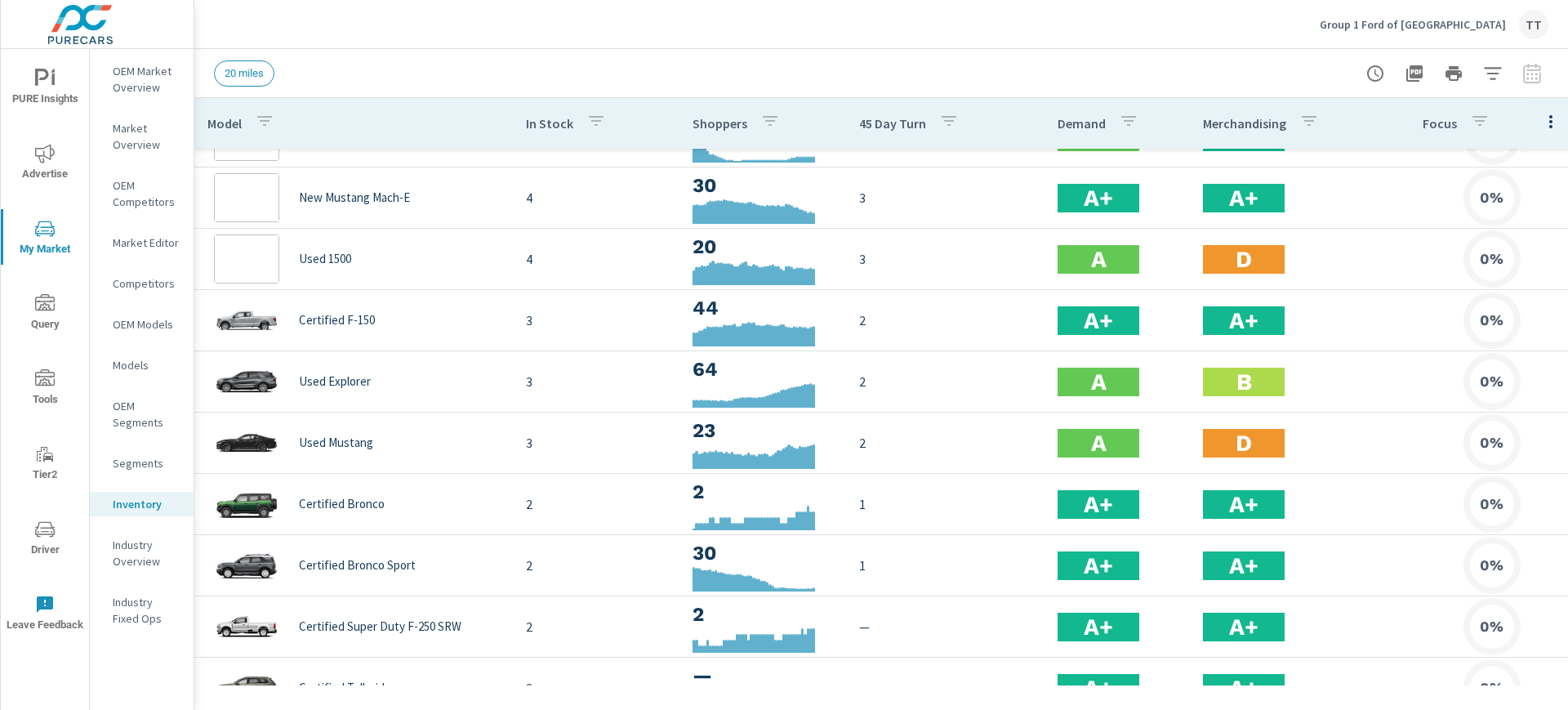
scroll to position [805, 0]
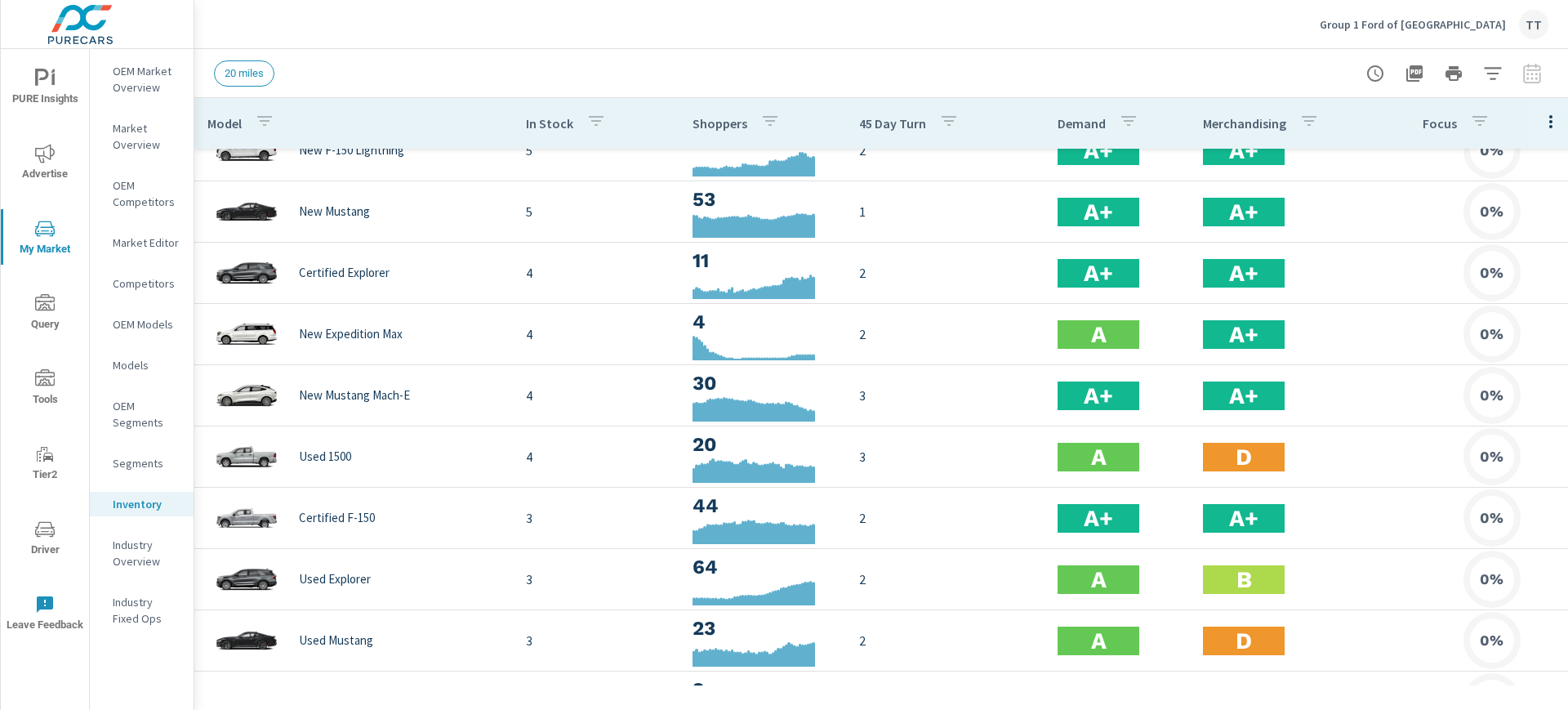
scroll to position [494, 0]
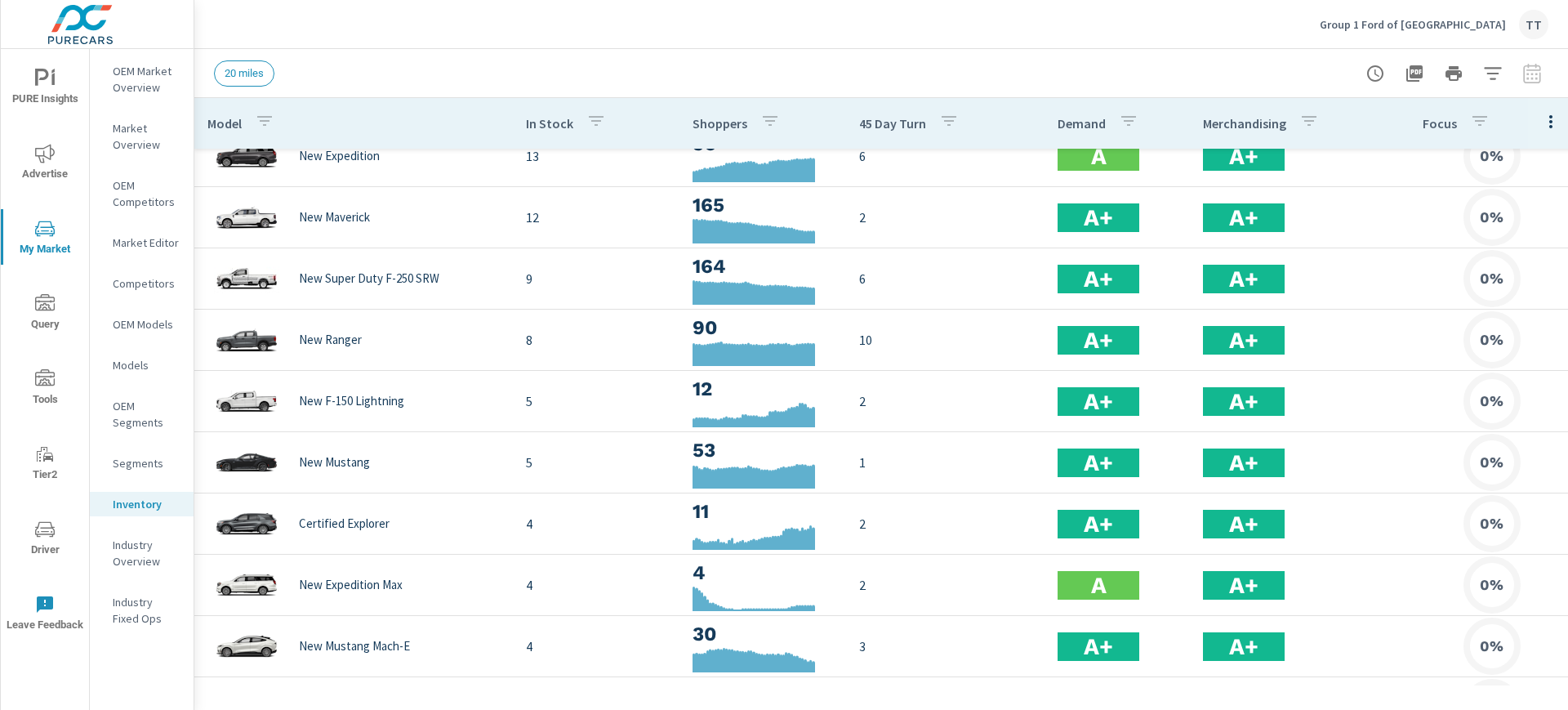
scroll to position [345, 0]
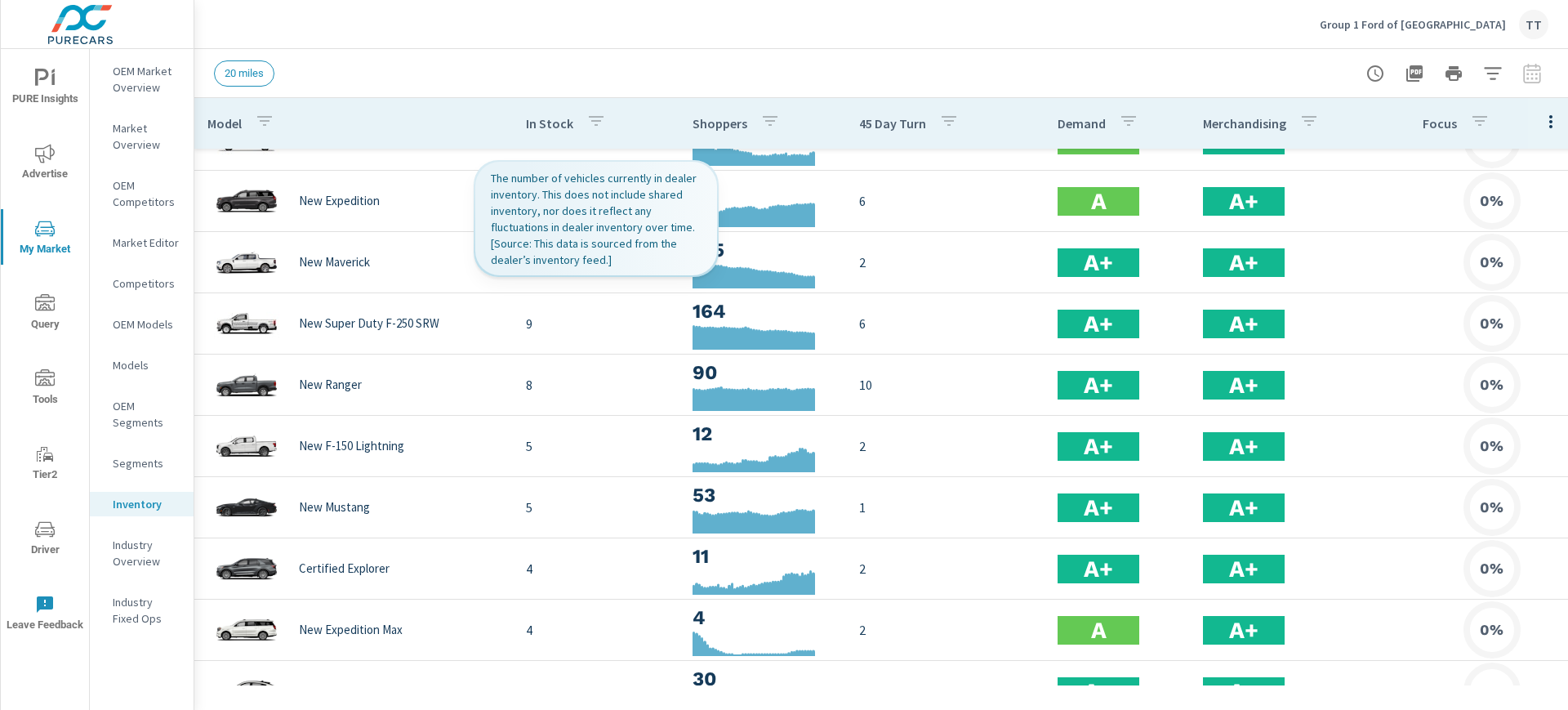
click at [541, 118] on p "In Stock" at bounding box center [550, 122] width 48 height 16
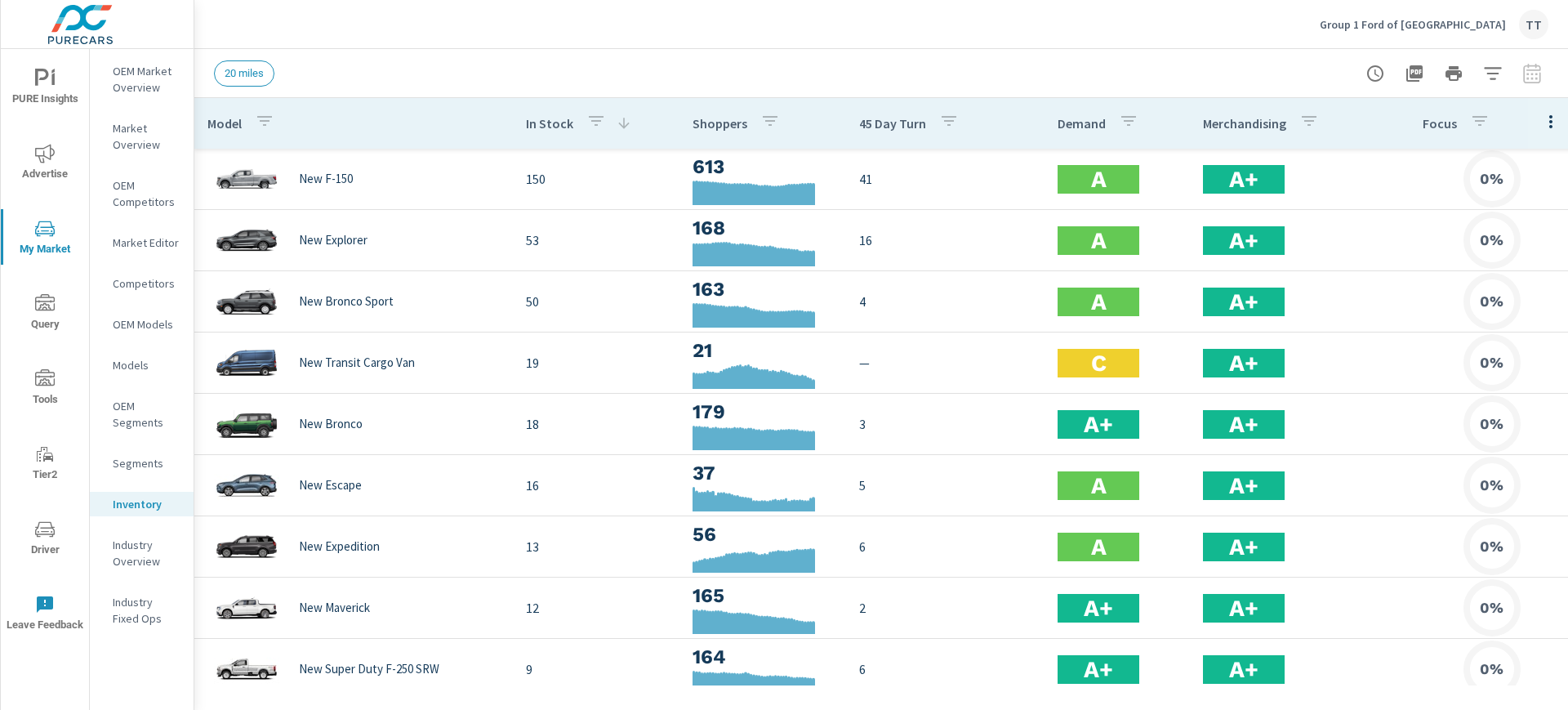
click at [234, 71] on span "20 miles" at bounding box center [244, 73] width 59 height 12
click at [244, 74] on span "20 miles" at bounding box center [244, 73] width 59 height 12
click at [1497, 77] on icon "button" at bounding box center [1492, 73] width 20 height 20
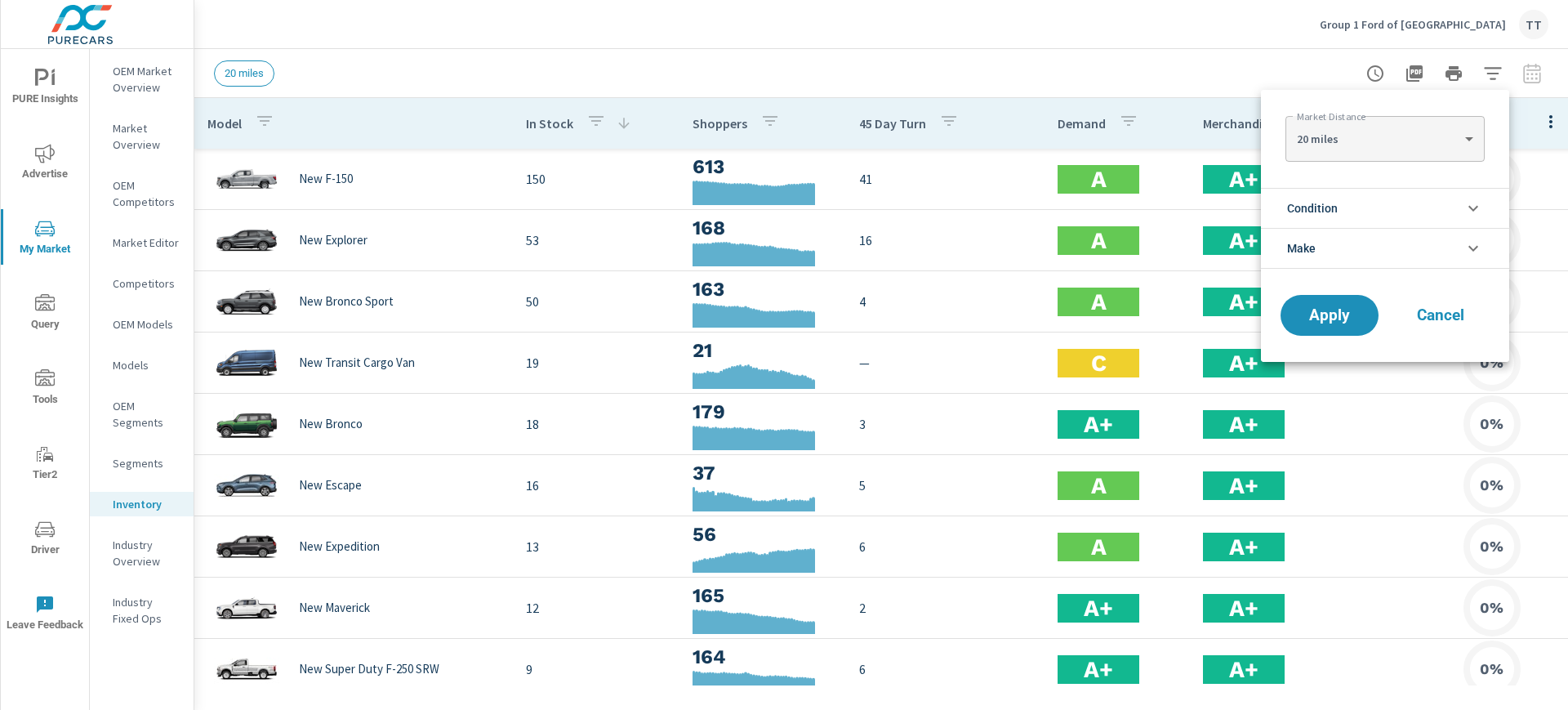
click at [1415, 135] on body "PURE Insights Advertise My Market Query Tools Tier2 Driver Leave Feedback OEM M…" at bounding box center [784, 355] width 1568 height 710
click at [1402, 142] on body "PURE Insights Advertise My Market Query Tools Tier2 Driver Leave Feedback OEM M…" at bounding box center [784, 355] width 1568 height 710
click at [1483, 171] on li "30 miles" at bounding box center [1384, 165] width 198 height 26
click at [1447, 196] on li "Condition" at bounding box center [1385, 207] width 248 height 40
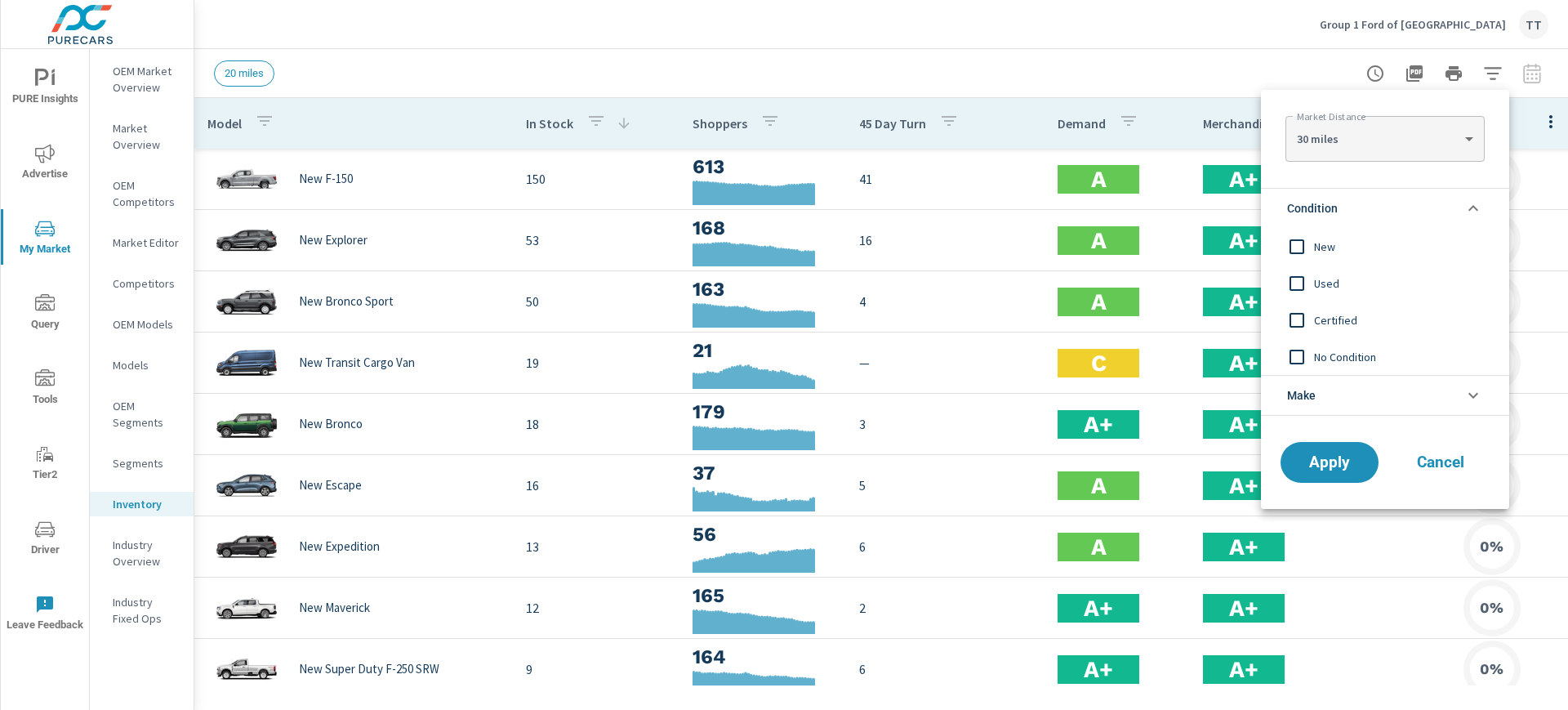
click at [1321, 246] on span "New" at bounding box center [1404, 247] width 179 height 20
click at [1366, 149] on body "PURE Insights Advertise My Market Query Tools Tier2 Driver Leave Feedback OEM M…" at bounding box center [784, 355] width 1568 height 710
click at [1313, 84] on li "10 miles" at bounding box center [1384, 86] width 198 height 26
type Distance "10"
click at [1322, 451] on button "Apply" at bounding box center [1329, 463] width 101 height 43
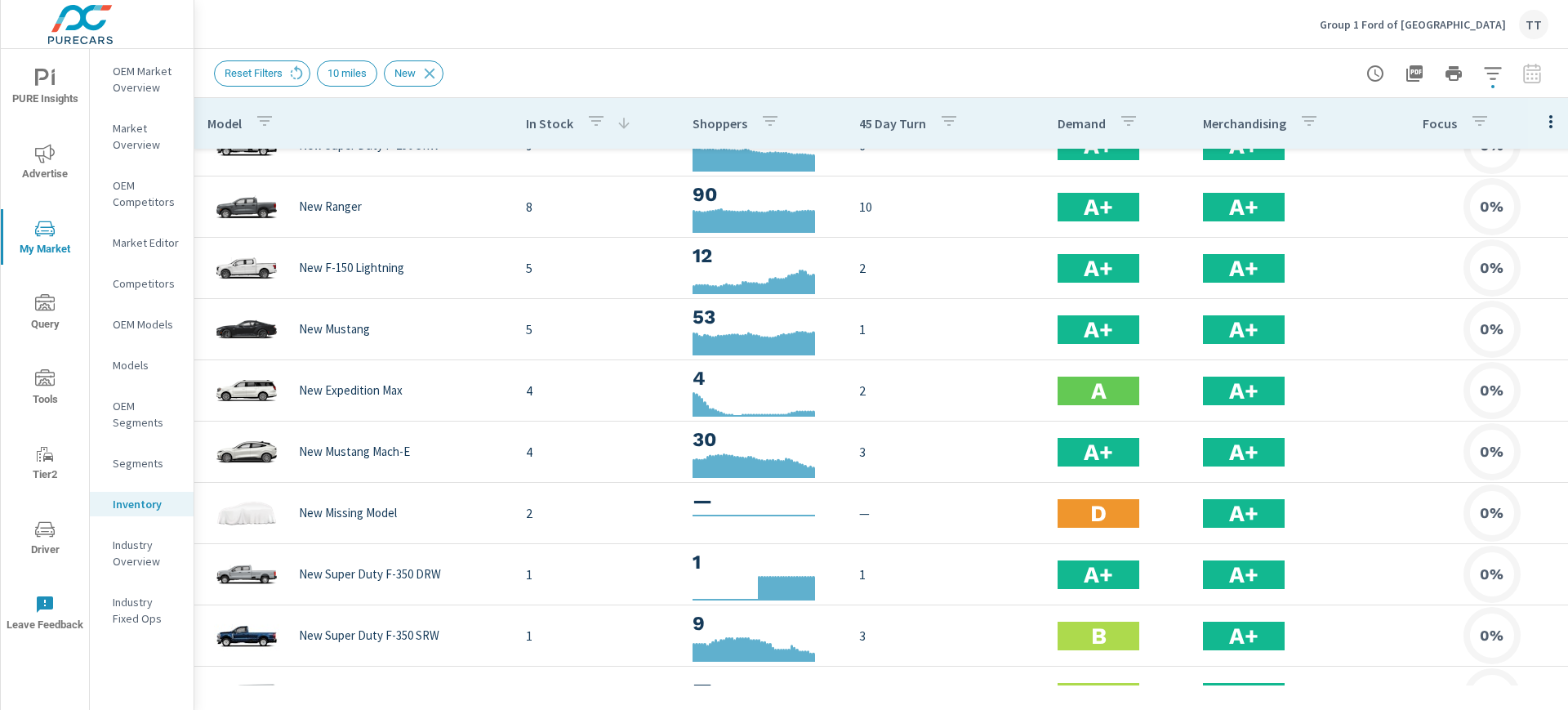
scroll to position [547, 0]
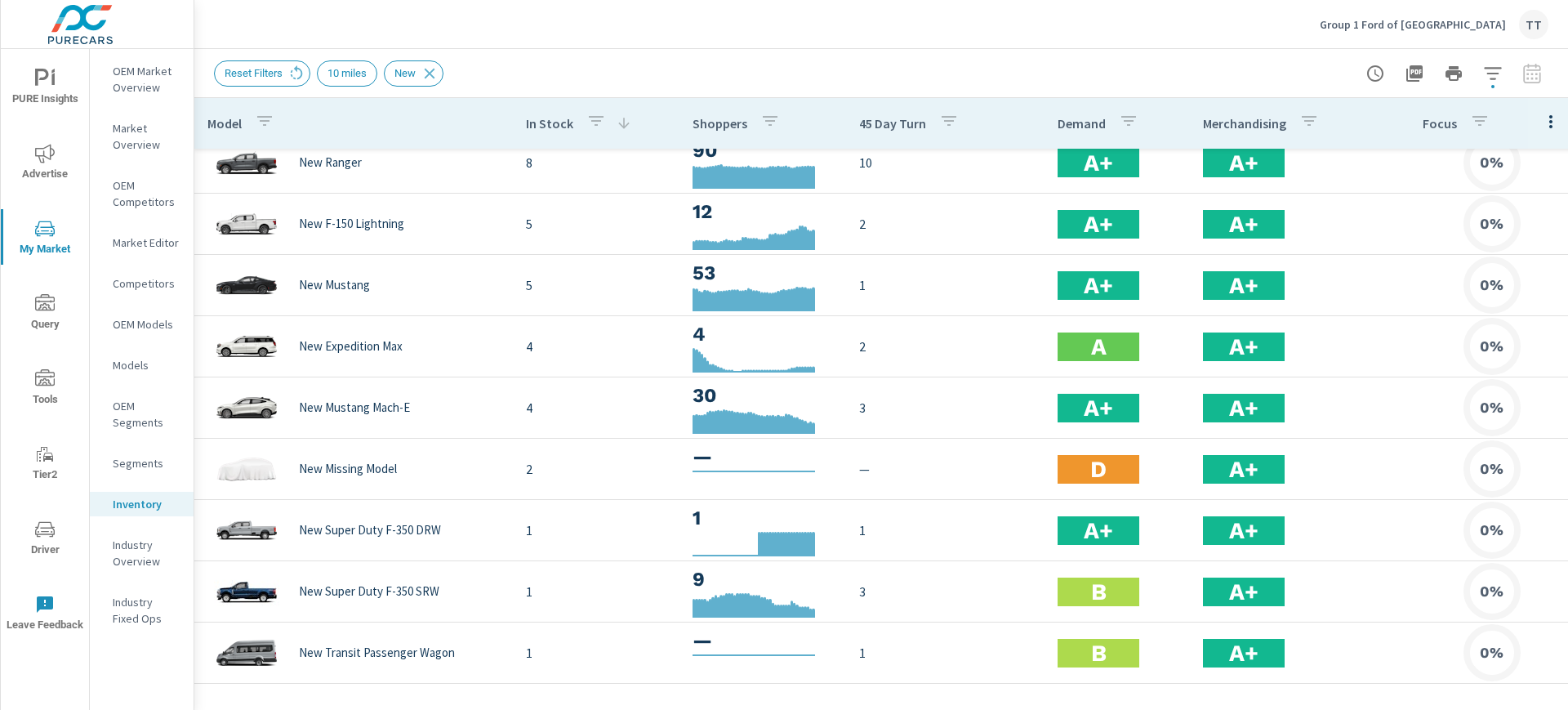
scroll to position [41, 0]
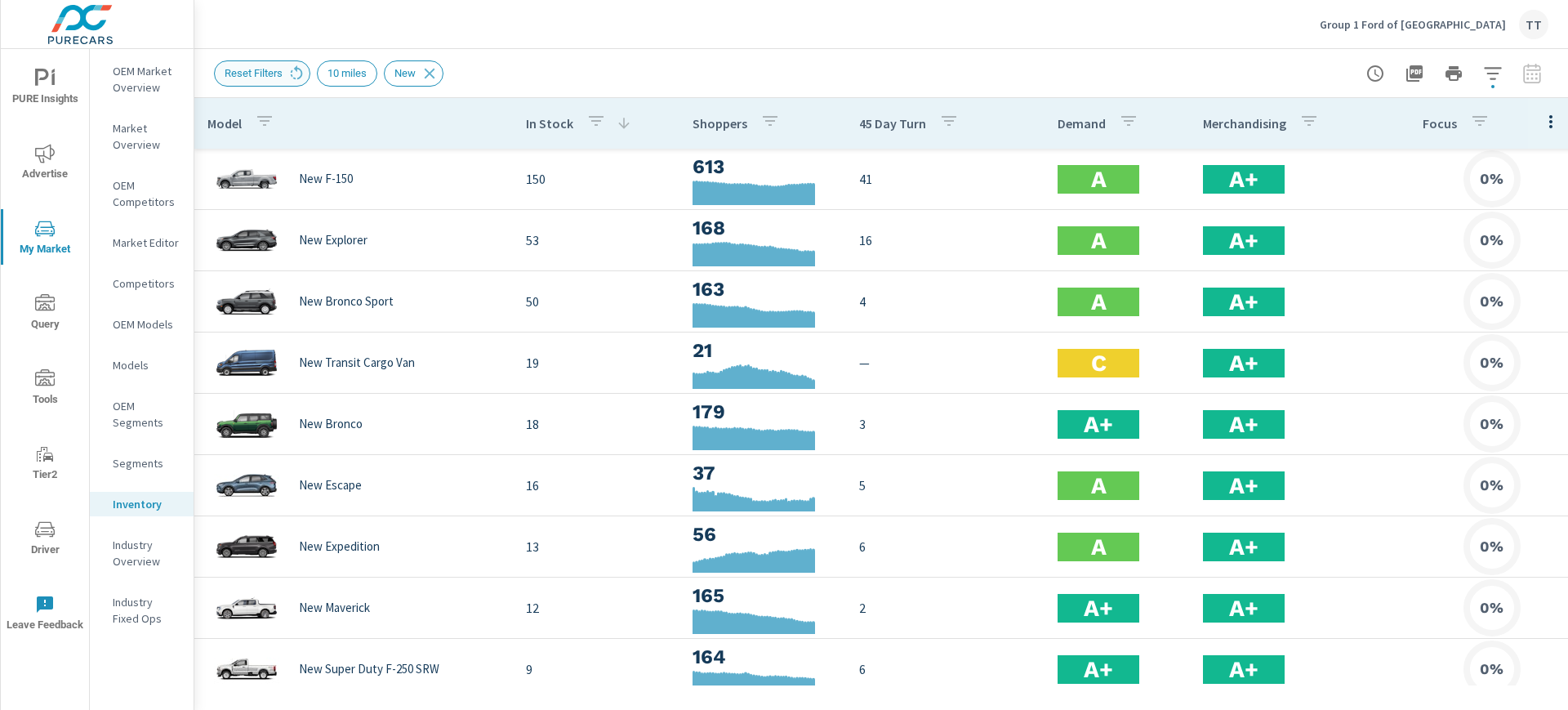
click at [241, 69] on span "Reset Filters" at bounding box center [253, 73] width 77 height 12
drag, startPoint x: 247, startPoint y: 57, endPoint x: 917, endPoint y: -88, distance: 685.5
